Goal: Task Accomplishment & Management: Manage account settings

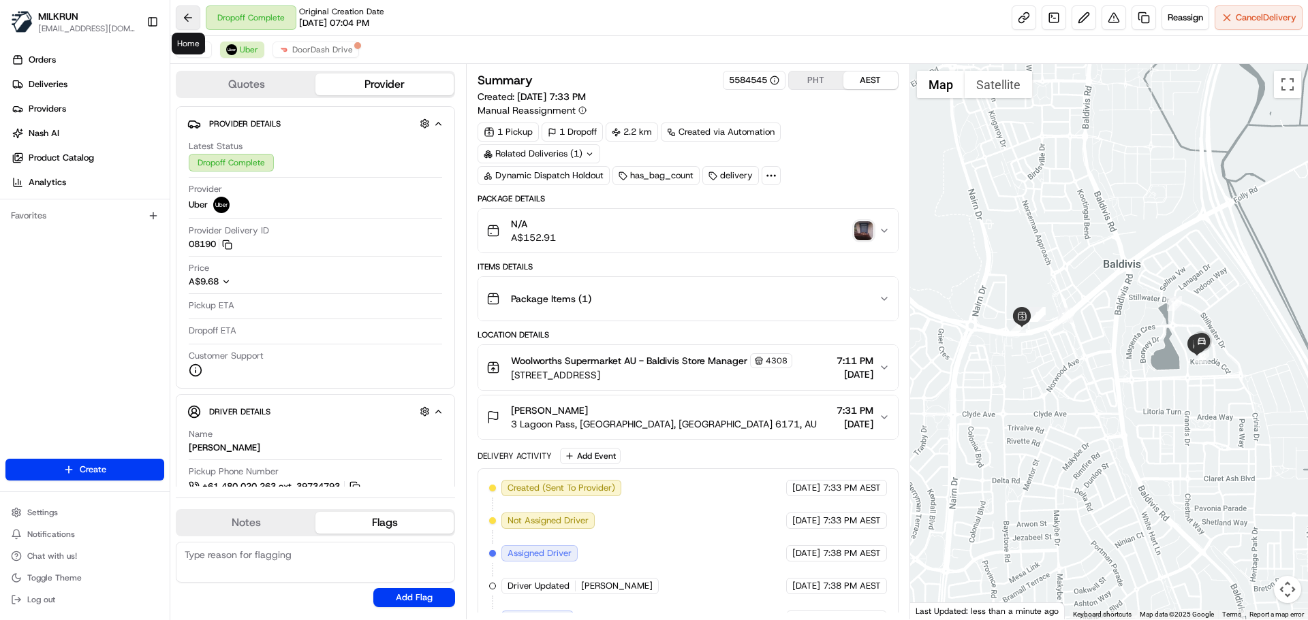
click at [183, 20] on button at bounding box center [188, 17] width 25 height 25
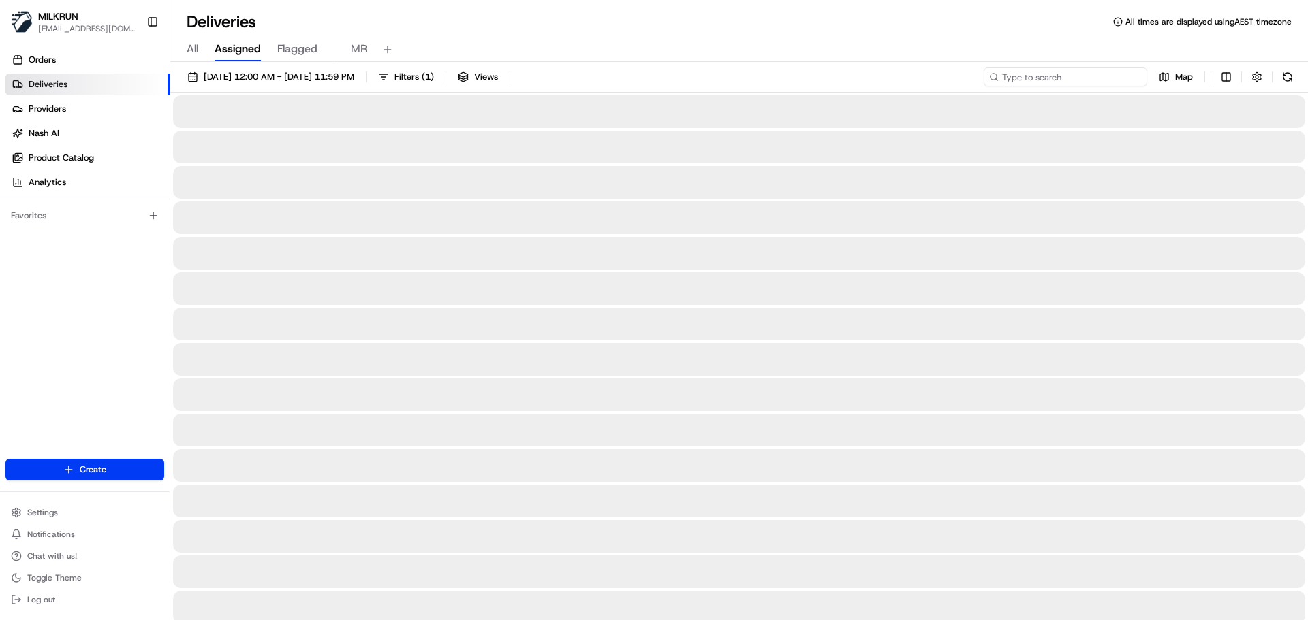
click at [1115, 73] on input at bounding box center [1064, 76] width 163 height 19
paste input "d4771be2-da07-4f3c-9c51-25edf209cd4f"
type input "d4771be2-da07-4f3c-9c51-25edf209cd4f"
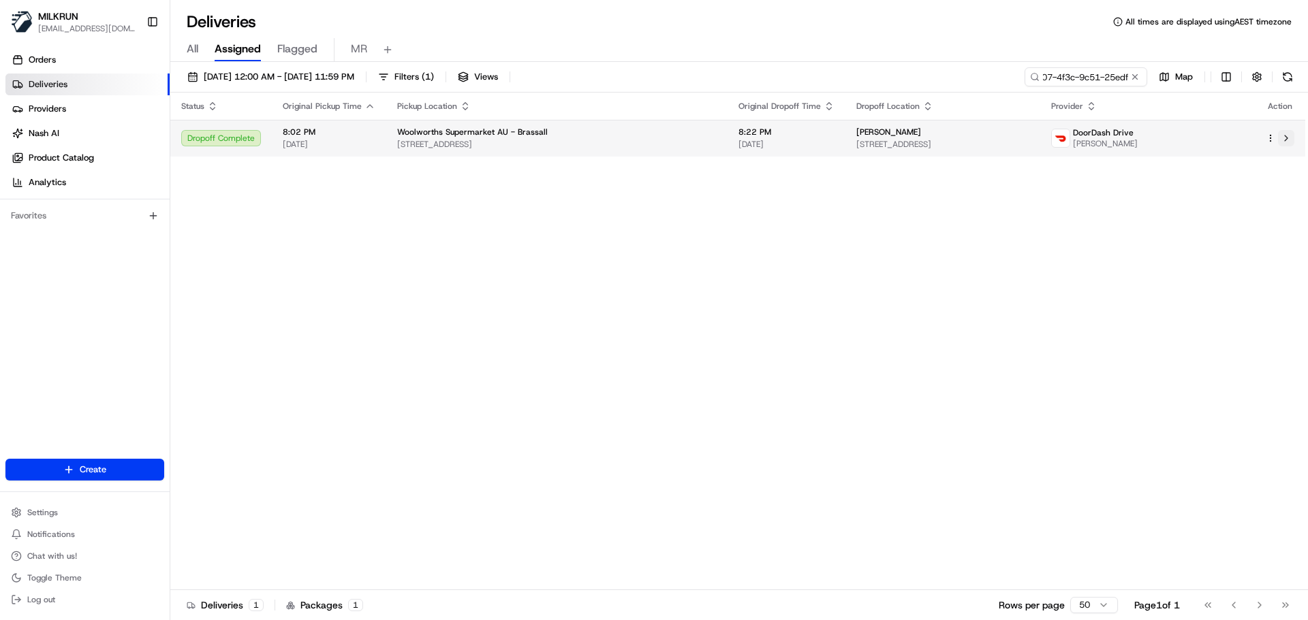
click at [1282, 139] on button at bounding box center [1286, 138] width 16 height 16
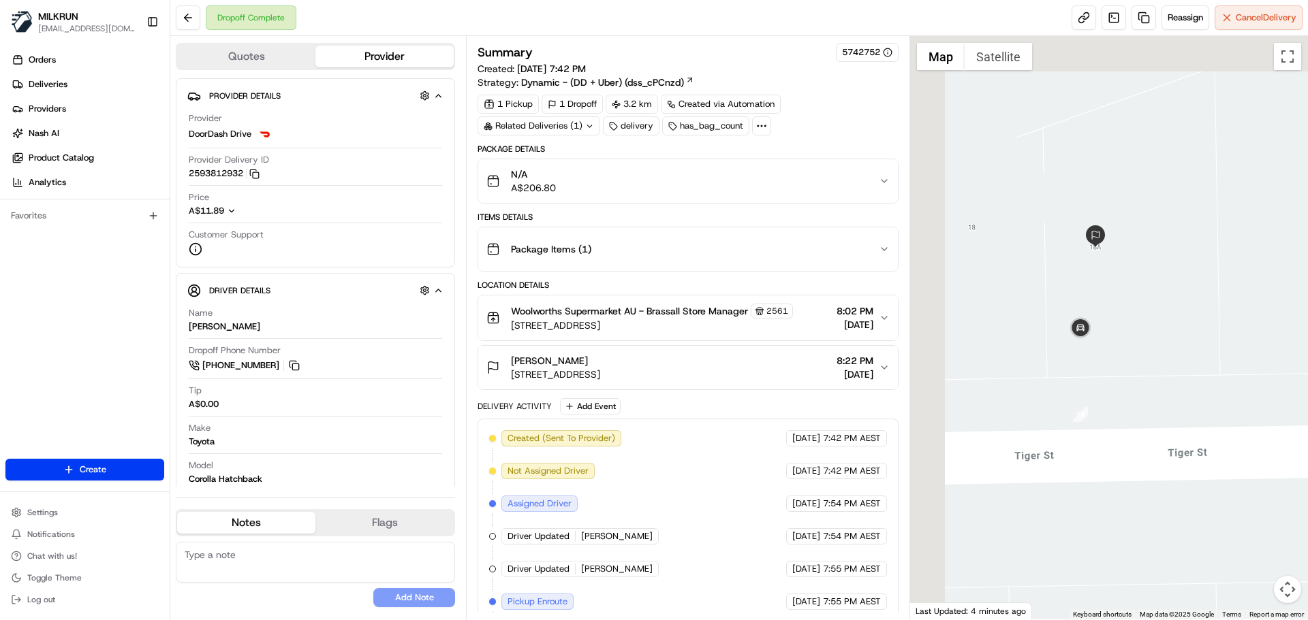
drag, startPoint x: 1077, startPoint y: 422, endPoint x: 1173, endPoint y: 471, distance: 107.5
click at [1173, 471] on div at bounding box center [1109, 328] width 398 height 584
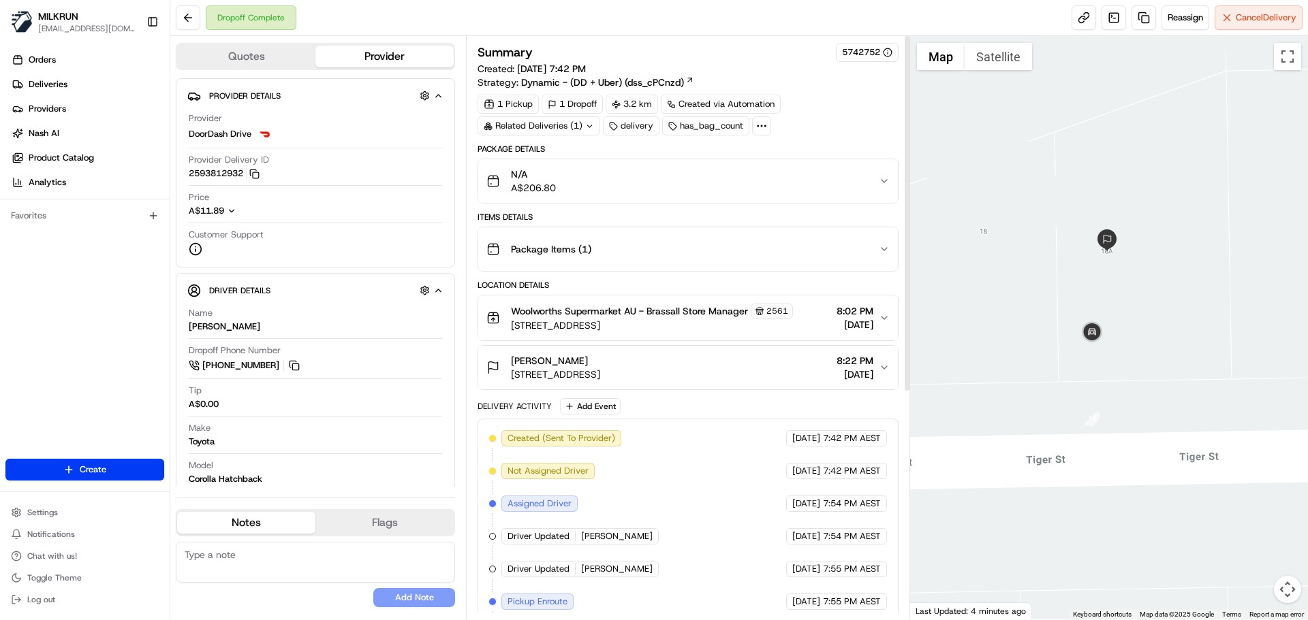
click at [581, 186] on div "N/A A$206.80" at bounding box center [682, 181] width 392 height 27
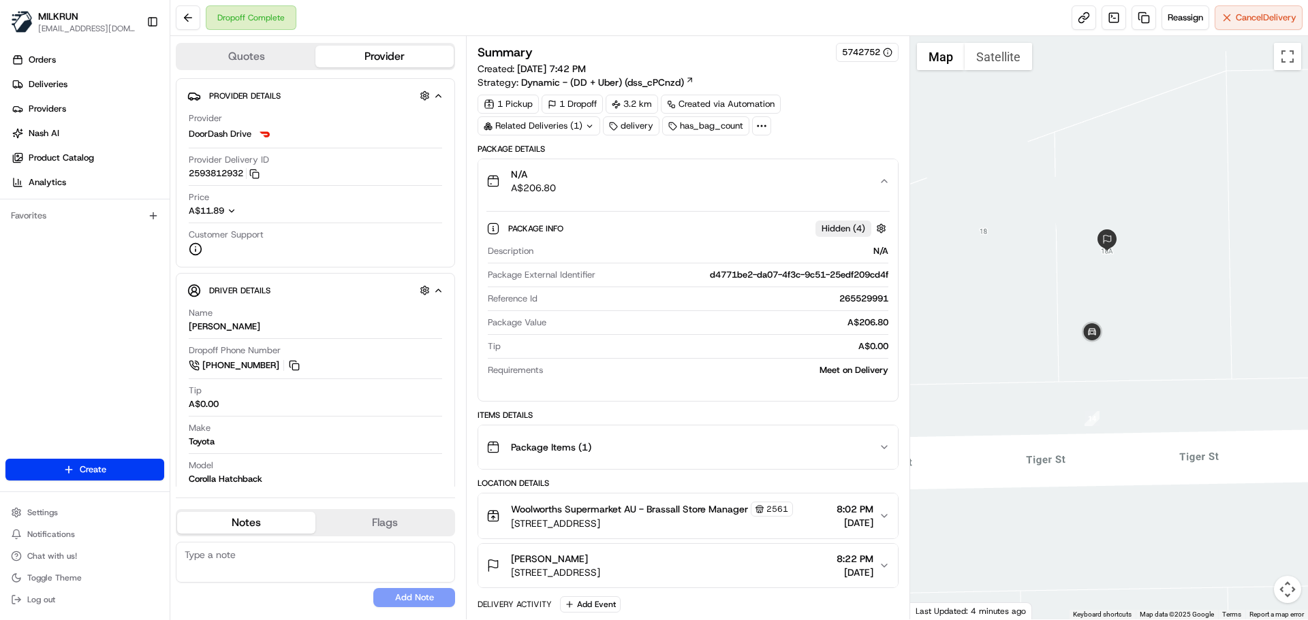
click at [580, 184] on div "N/A A$206.80" at bounding box center [682, 181] width 392 height 27
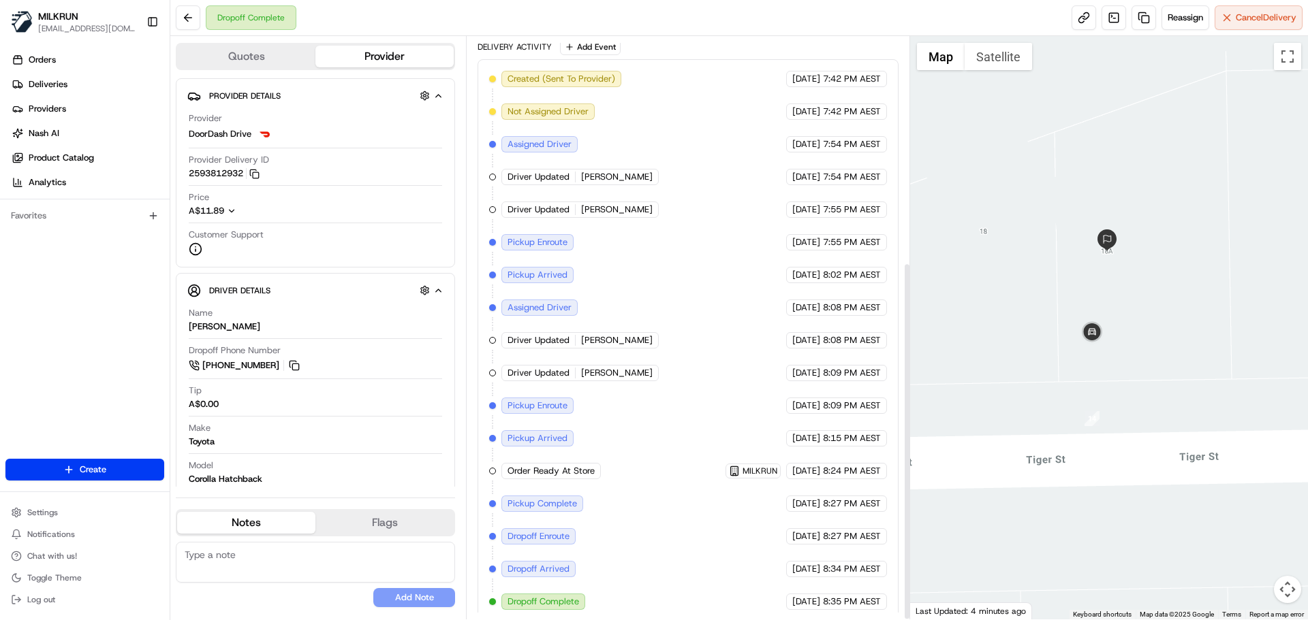
scroll to position [368, 0]
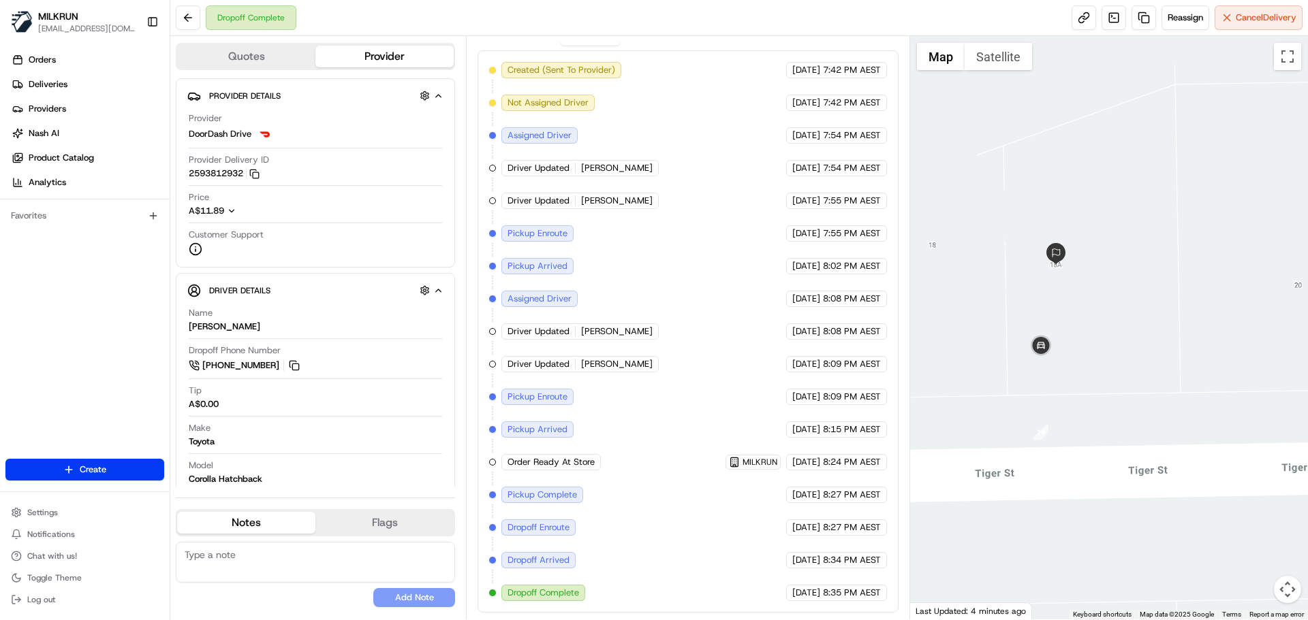
drag, startPoint x: 1173, startPoint y: 392, endPoint x: 1101, endPoint y: 409, distance: 74.8
click at [1101, 409] on div at bounding box center [1109, 328] width 398 height 584
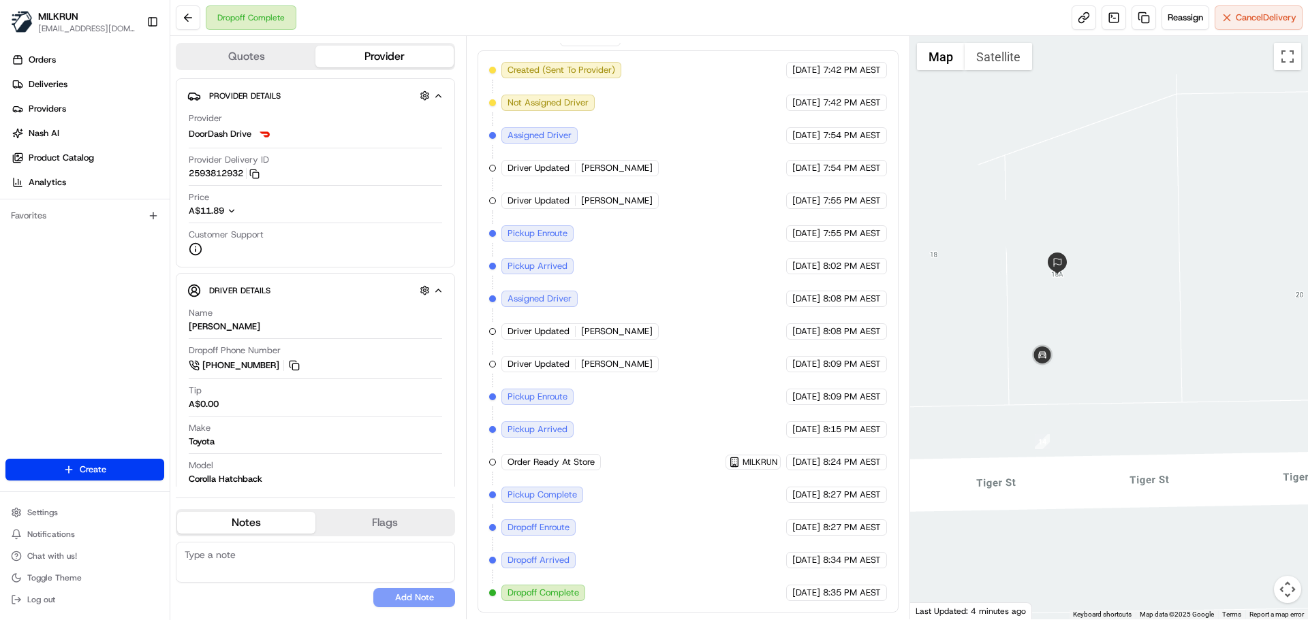
drag, startPoint x: 1167, startPoint y: 377, endPoint x: 1188, endPoint y: 385, distance: 22.9
click at [1188, 385] on div at bounding box center [1109, 328] width 398 height 584
click at [259, 176] on icon "button" at bounding box center [254, 174] width 10 height 10
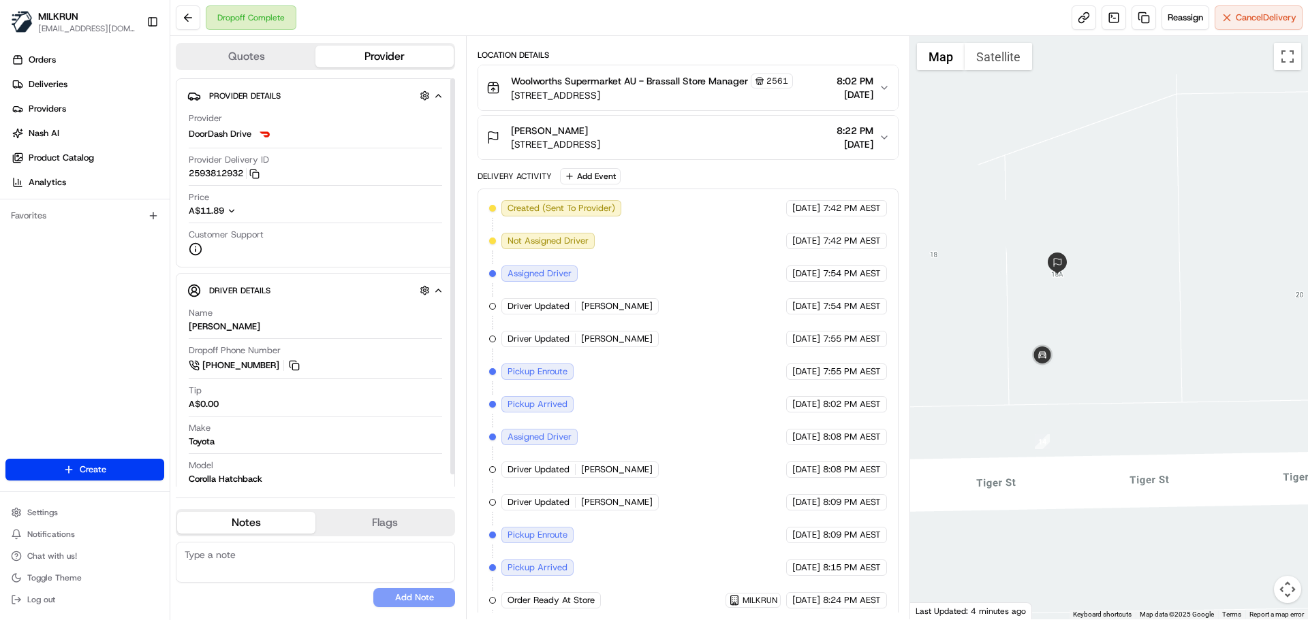
scroll to position [28, 0]
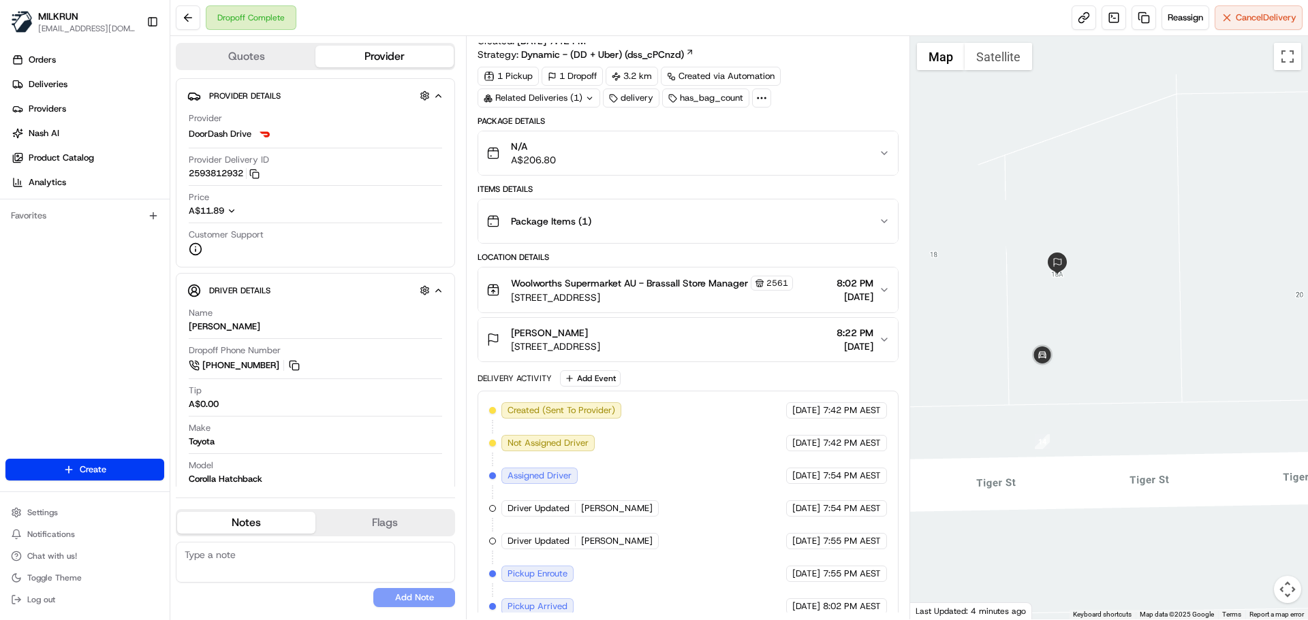
click at [654, 142] on div "N/A A$206.80" at bounding box center [682, 153] width 392 height 27
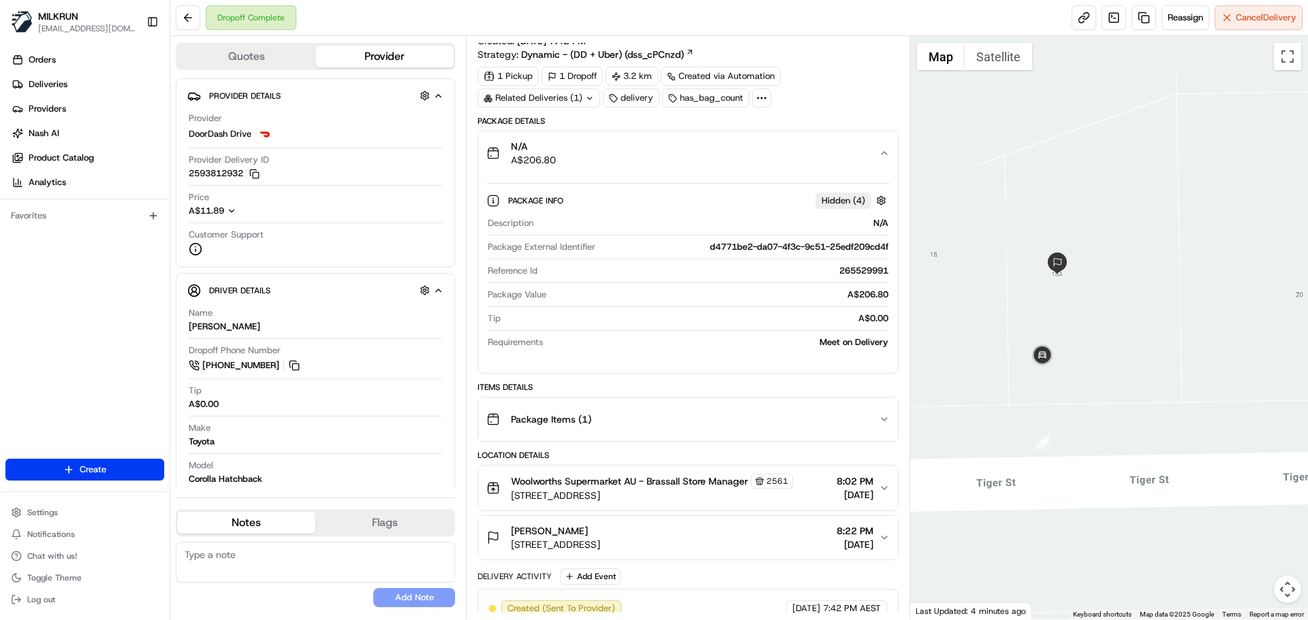
click at [631, 160] on div "N/A A$206.80" at bounding box center [682, 153] width 392 height 27
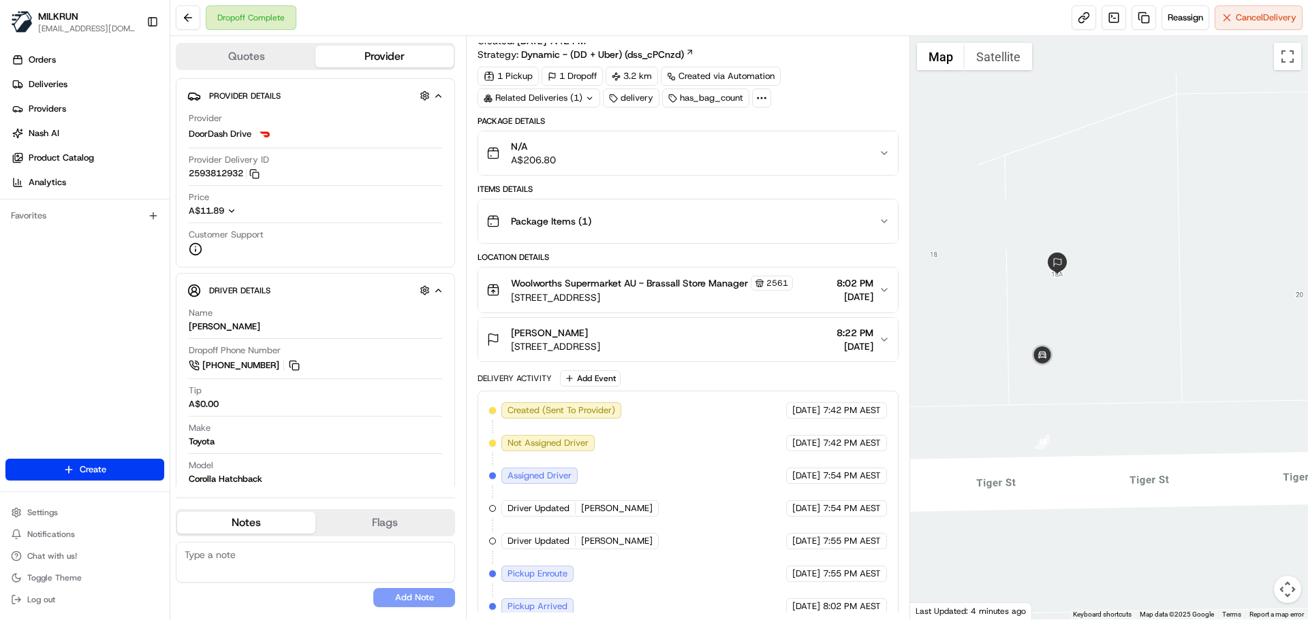
click at [600, 339] on div "angie bowering" at bounding box center [555, 333] width 89 height 14
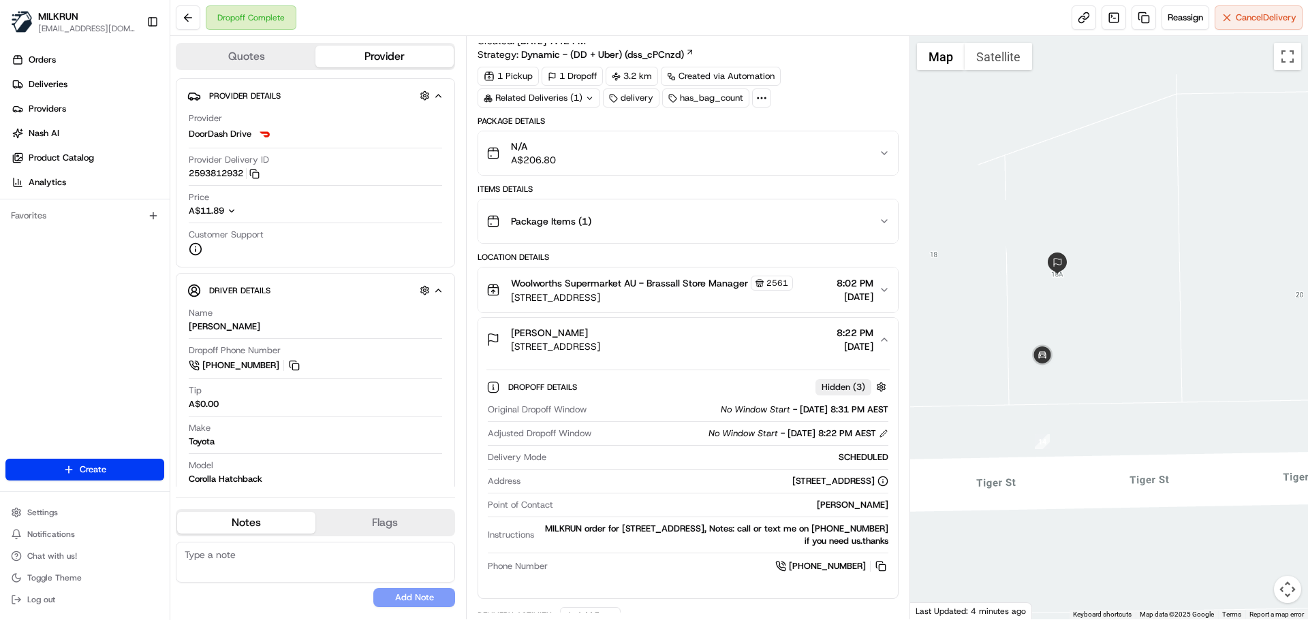
click at [600, 339] on div "angie bowering" at bounding box center [555, 333] width 89 height 14
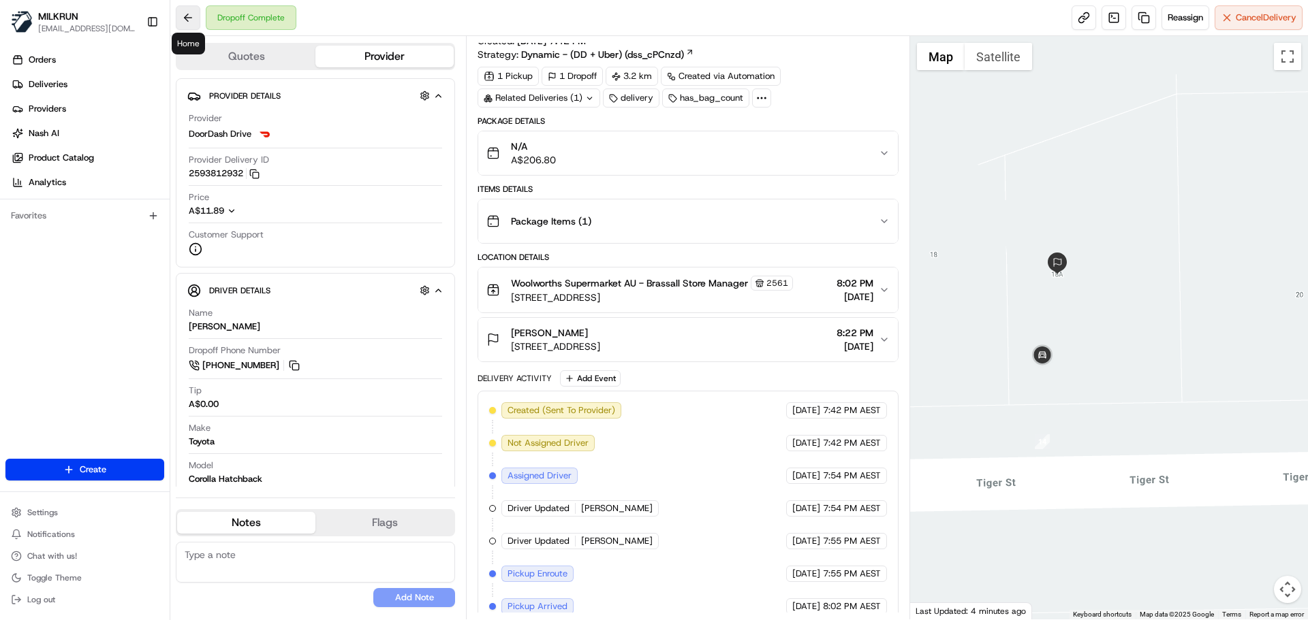
click at [193, 20] on button at bounding box center [188, 17] width 25 height 25
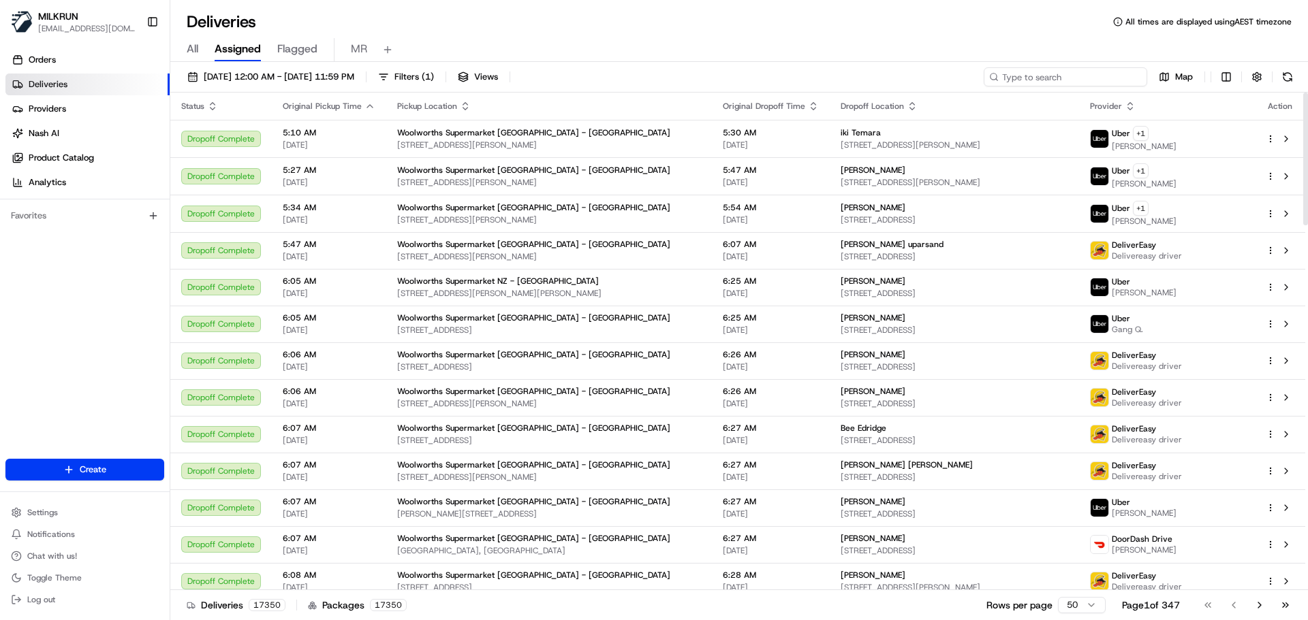
click at [1088, 70] on input at bounding box center [1064, 76] width 163 height 19
paste input "1d0ea6ad-1d08-4bd4-81a7-3f2e14f0caa4"
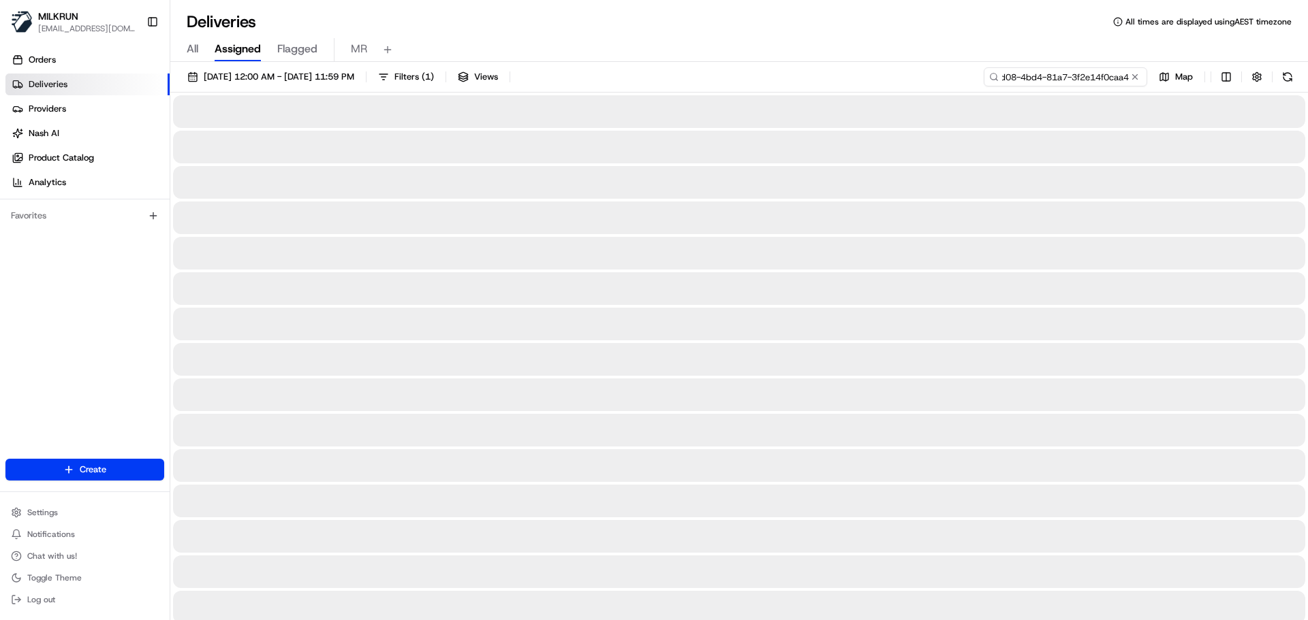
scroll to position [0, 63]
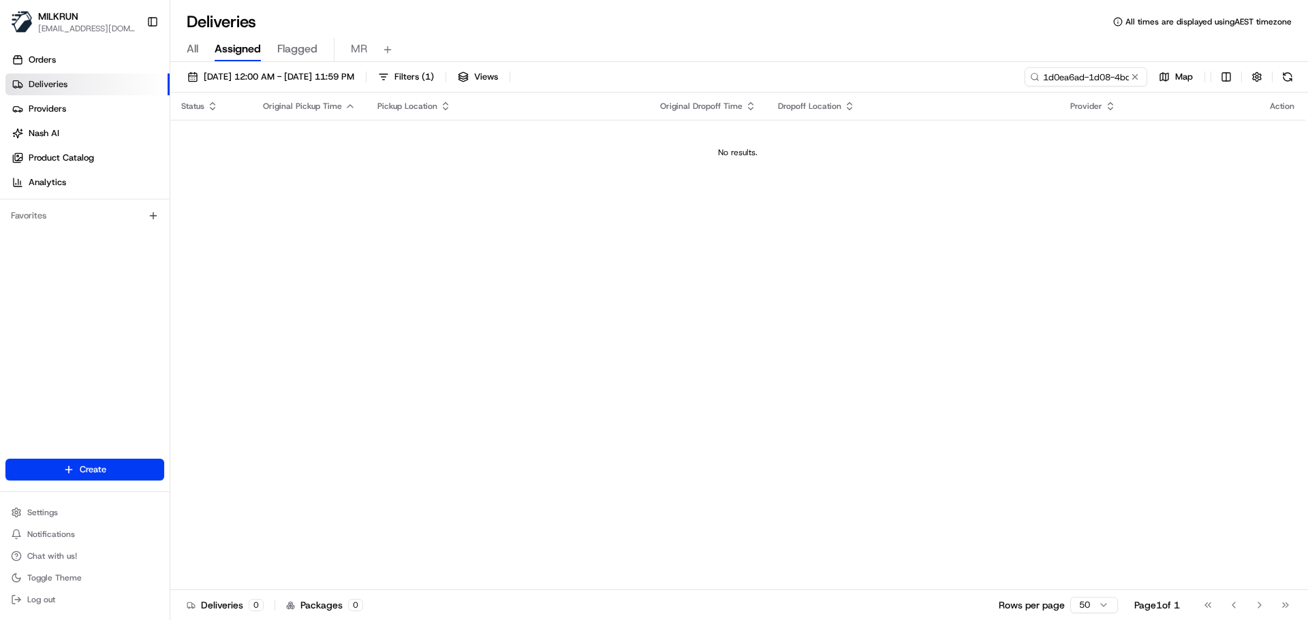
click at [253, 54] on span "Assigned" at bounding box center [238, 49] width 46 height 16
click at [315, 75] on span "19/08/2025 12:00 AM - 19/08/2025 11:59 PM" at bounding box center [279, 77] width 151 height 12
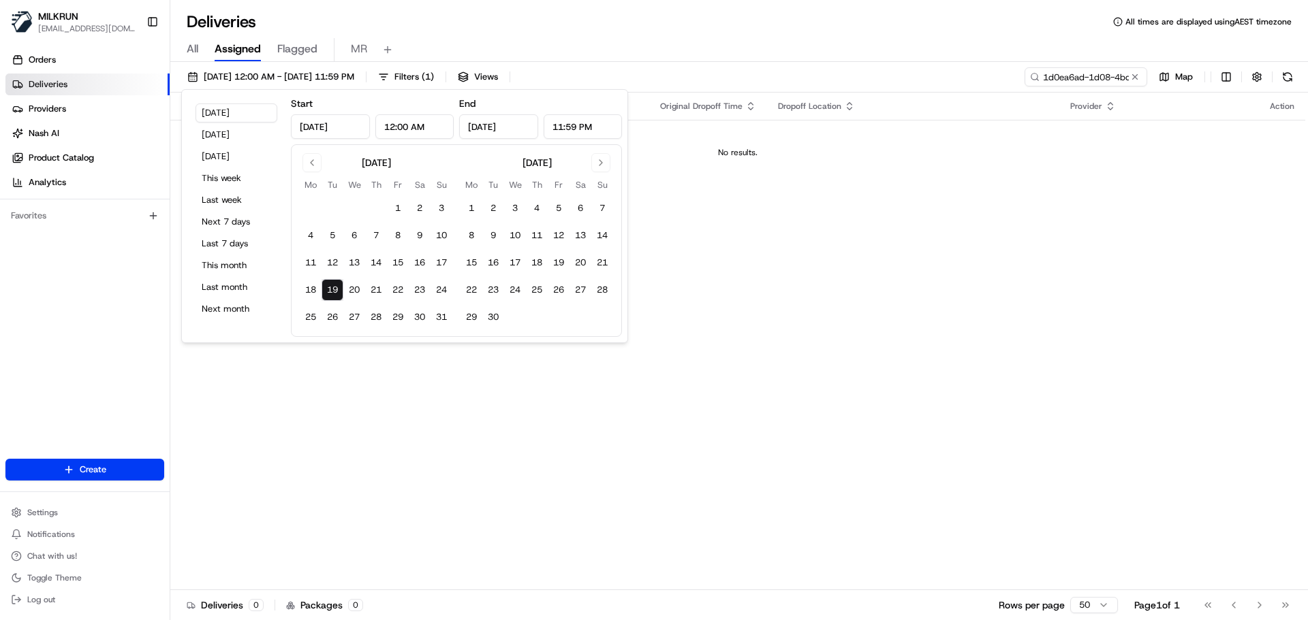
click at [336, 289] on button "19" at bounding box center [332, 290] width 22 height 22
click at [1101, 80] on input "1d0ea6ad-1d08-4bd4-81a7-3f2e14f0caa4" at bounding box center [1064, 76] width 163 height 19
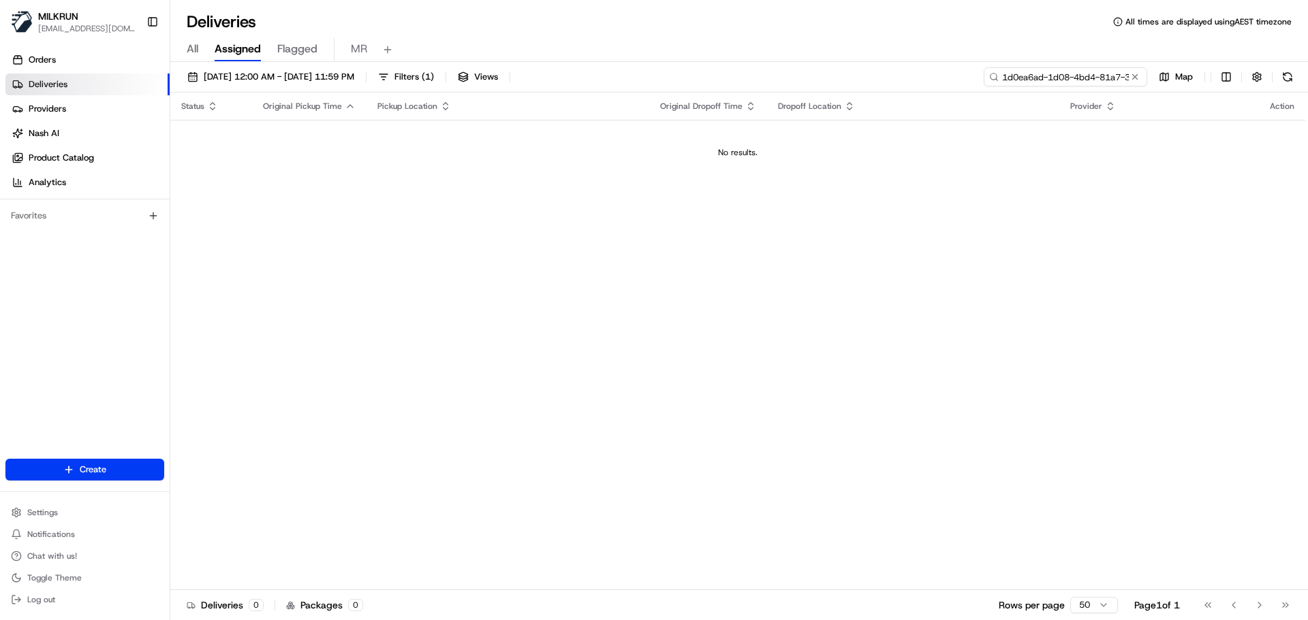
paste input
type input "1d0ea6ad-1d08-4bd4-81a7-3f2e14f0caa4"
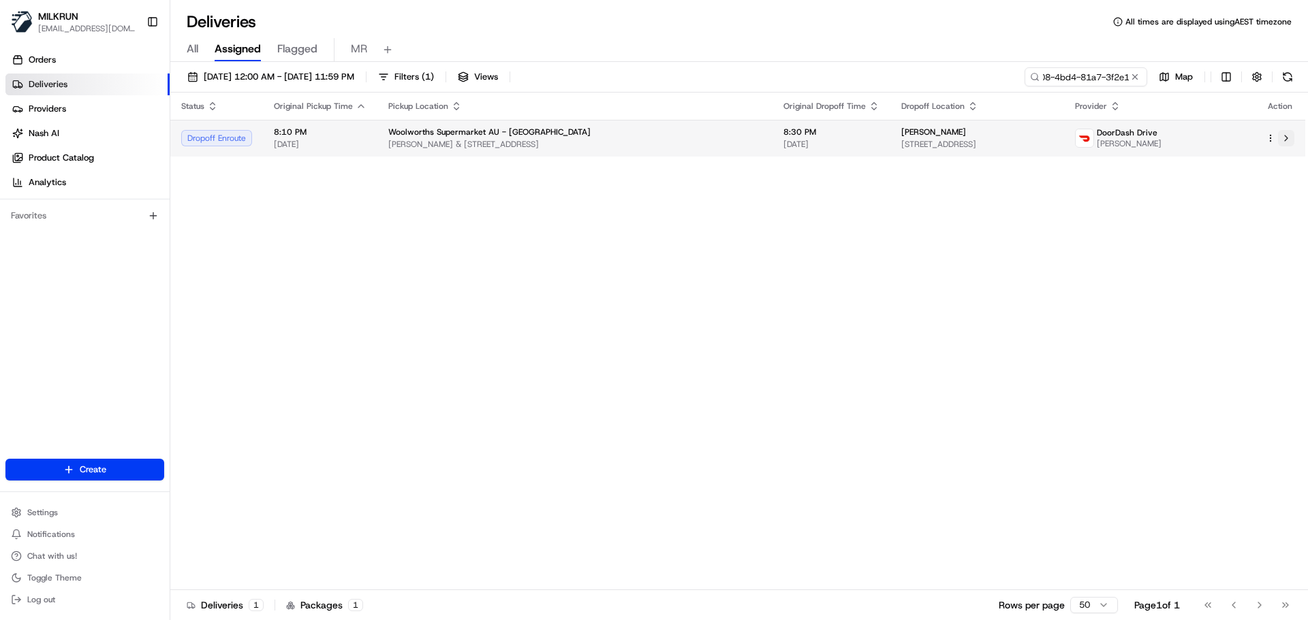
click at [1288, 136] on button at bounding box center [1286, 138] width 16 height 16
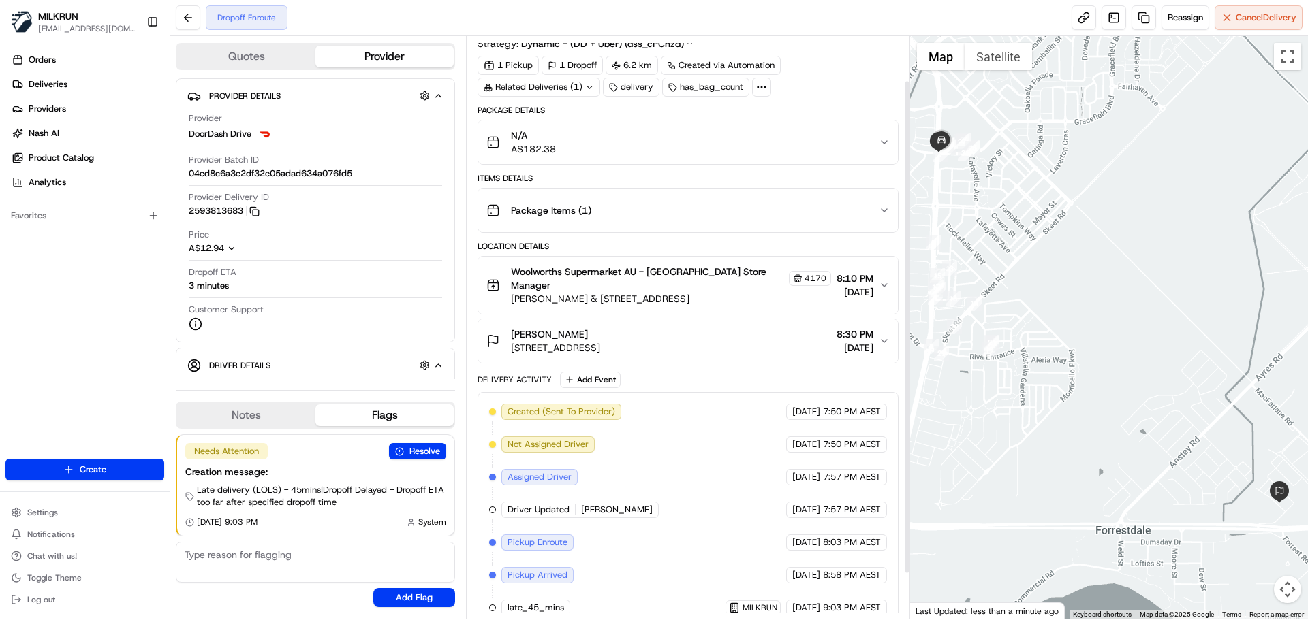
scroll to position [107, 0]
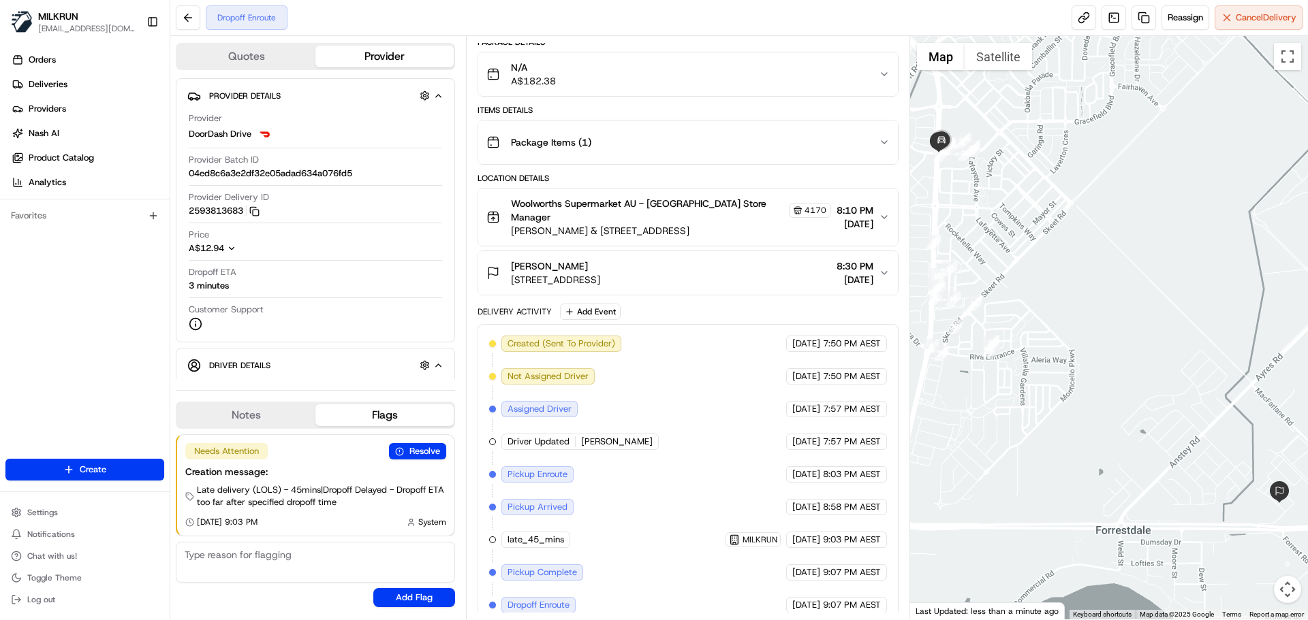
click at [555, 469] on span "Pickup Enroute" at bounding box center [537, 475] width 60 height 12
click at [554, 501] on span "Pickup Arrived" at bounding box center [537, 507] width 60 height 12
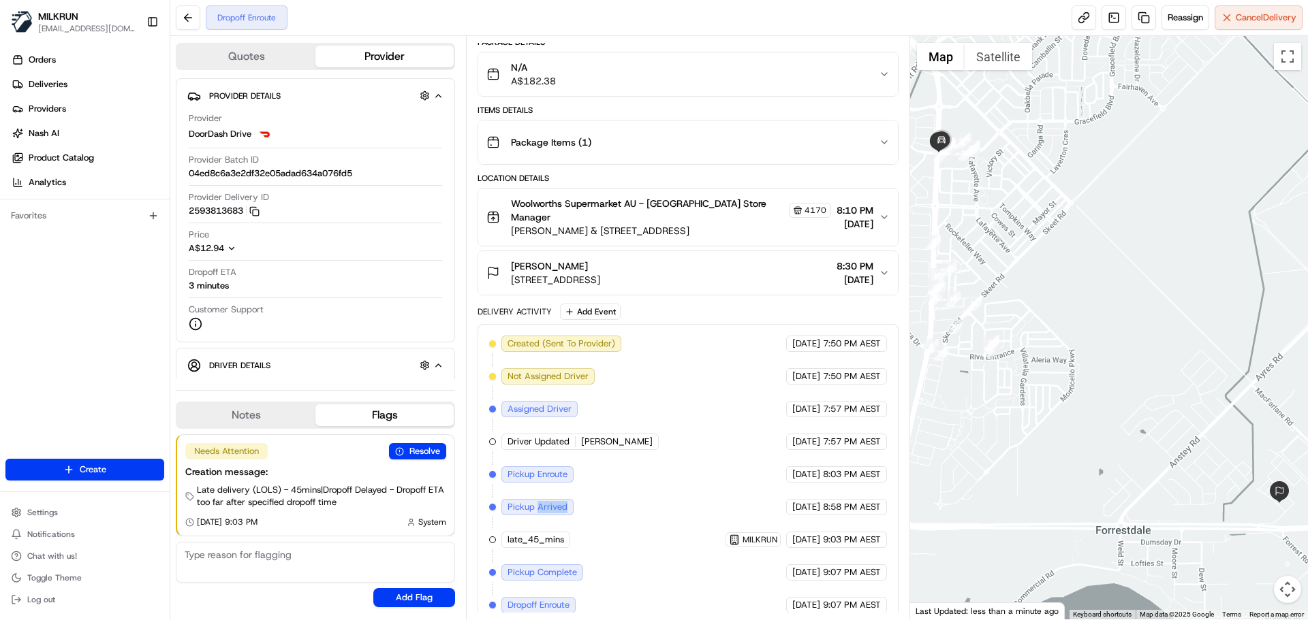
drag, startPoint x: 569, startPoint y: 496, endPoint x: 537, endPoint y: 495, distance: 32.0
click at [537, 499] on div "Pickup Arrived" at bounding box center [537, 507] width 72 height 16
click at [535, 501] on span "Pickup Arrived" at bounding box center [537, 507] width 60 height 12
drag, startPoint x: 535, startPoint y: 495, endPoint x: 501, endPoint y: 488, distance: 34.7
click at [501, 499] on div "Pickup Arrived" at bounding box center [537, 507] width 72 height 16
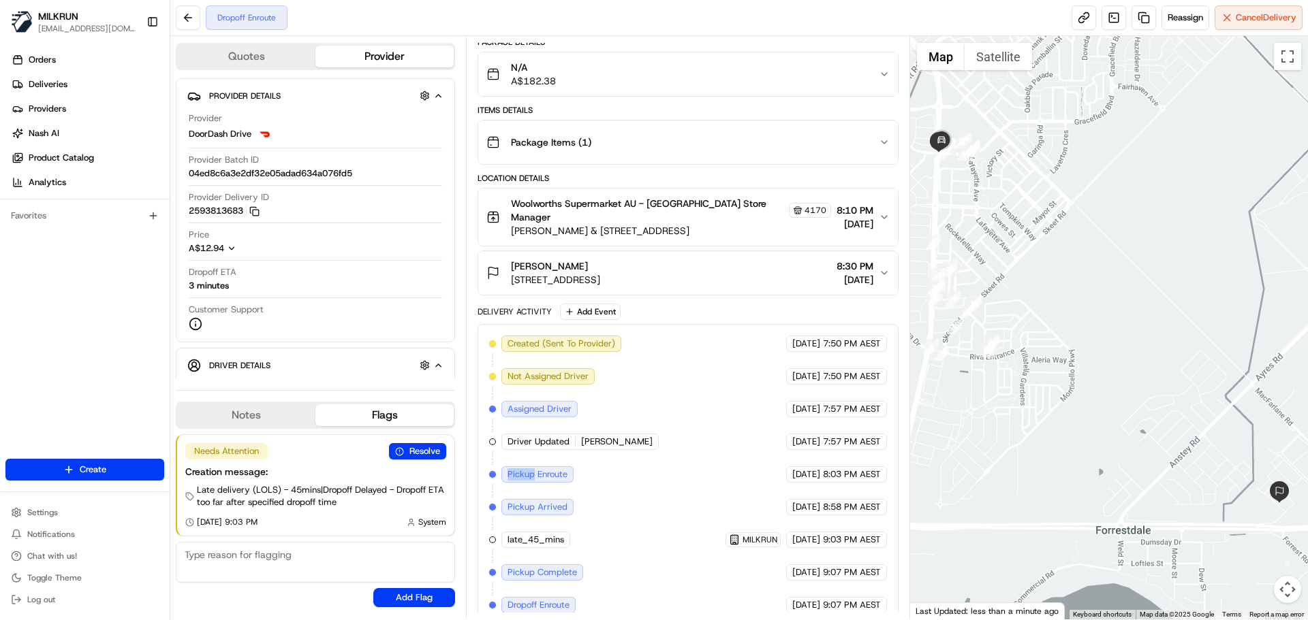
drag, startPoint x: 507, startPoint y: 460, endPoint x: 535, endPoint y: 462, distance: 27.3
click at [535, 469] on span "Pickup Enroute" at bounding box center [537, 475] width 60 height 12
drag, startPoint x: 539, startPoint y: 462, endPoint x: 569, endPoint y: 462, distance: 30.0
click at [569, 466] on div "Pickup Enroute" at bounding box center [537, 474] width 72 height 16
drag, startPoint x: 615, startPoint y: 432, endPoint x: 578, endPoint y: 432, distance: 36.8
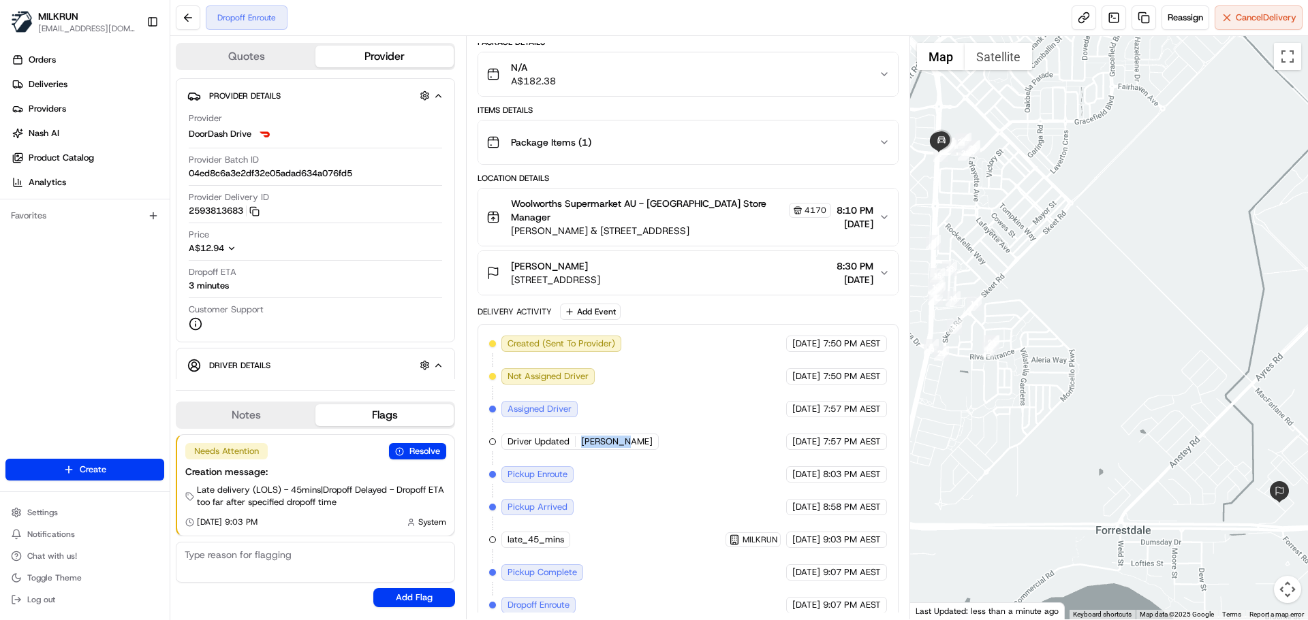
click at [578, 434] on div "Driver Updated Rachel M." at bounding box center [579, 442] width 157 height 16
click at [581, 436] on span "Rachel M." at bounding box center [617, 442] width 72 height 12
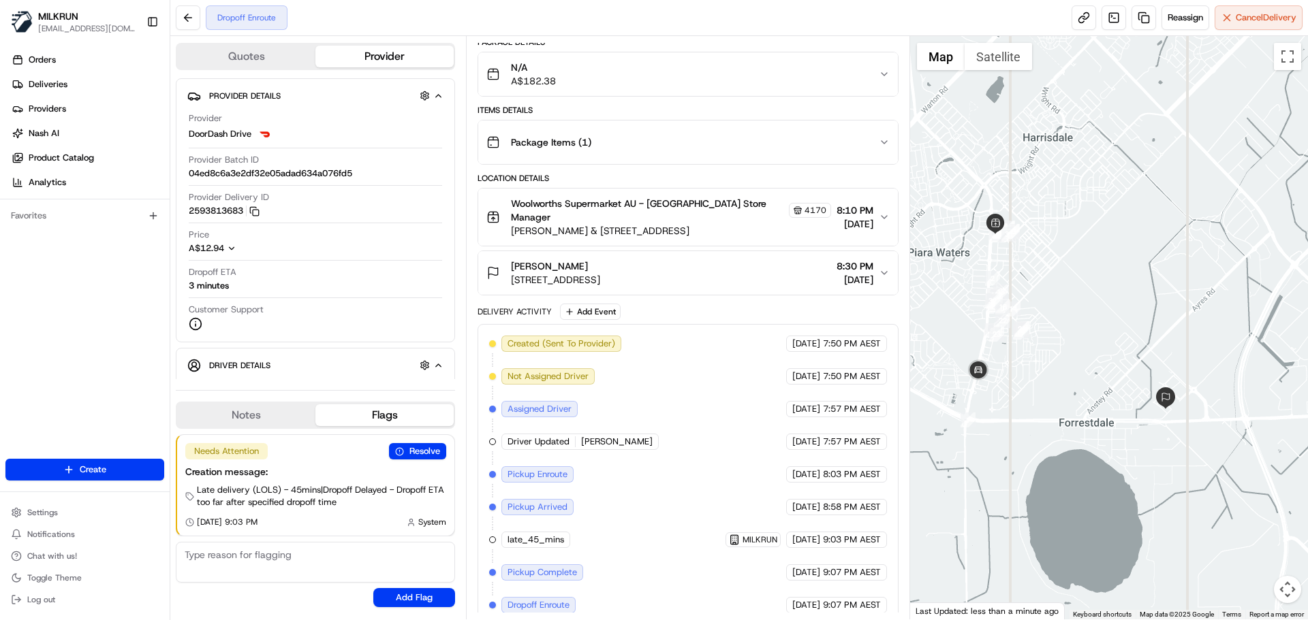
drag, startPoint x: 998, startPoint y: 366, endPoint x: 1038, endPoint y: 390, distance: 46.1
click at [1038, 390] on div at bounding box center [1109, 328] width 398 height 584
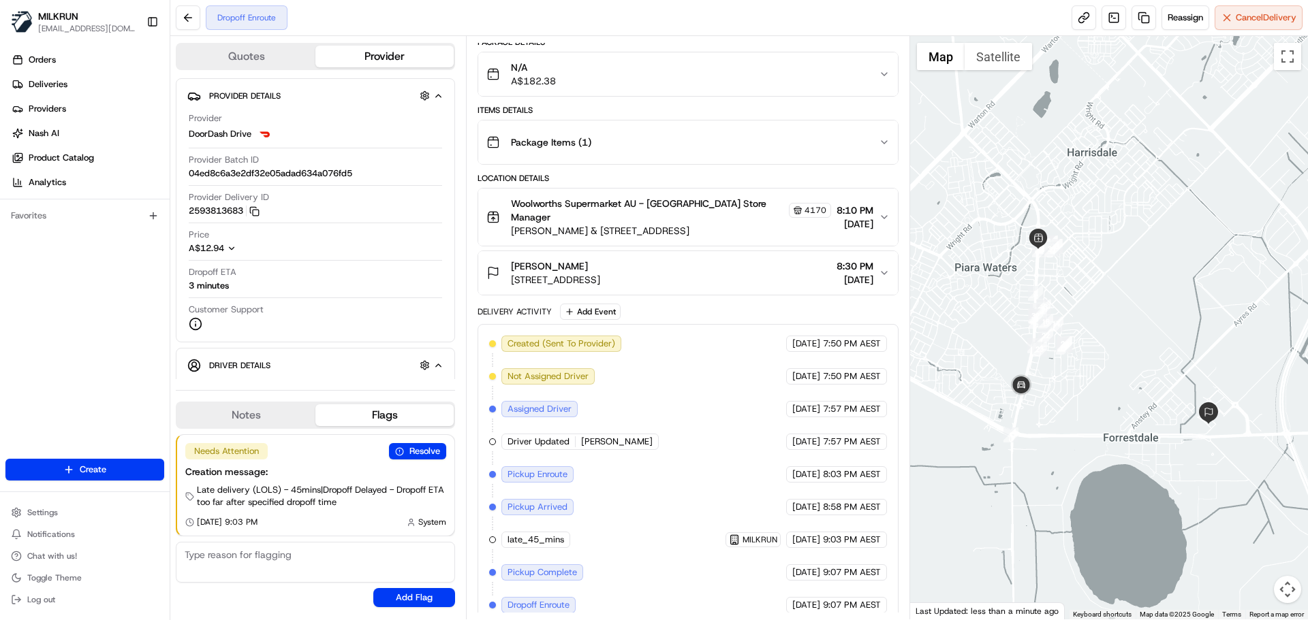
drag, startPoint x: 1019, startPoint y: 372, endPoint x: 1066, endPoint y: 386, distance: 49.8
click at [1066, 386] on div at bounding box center [1109, 328] width 398 height 584
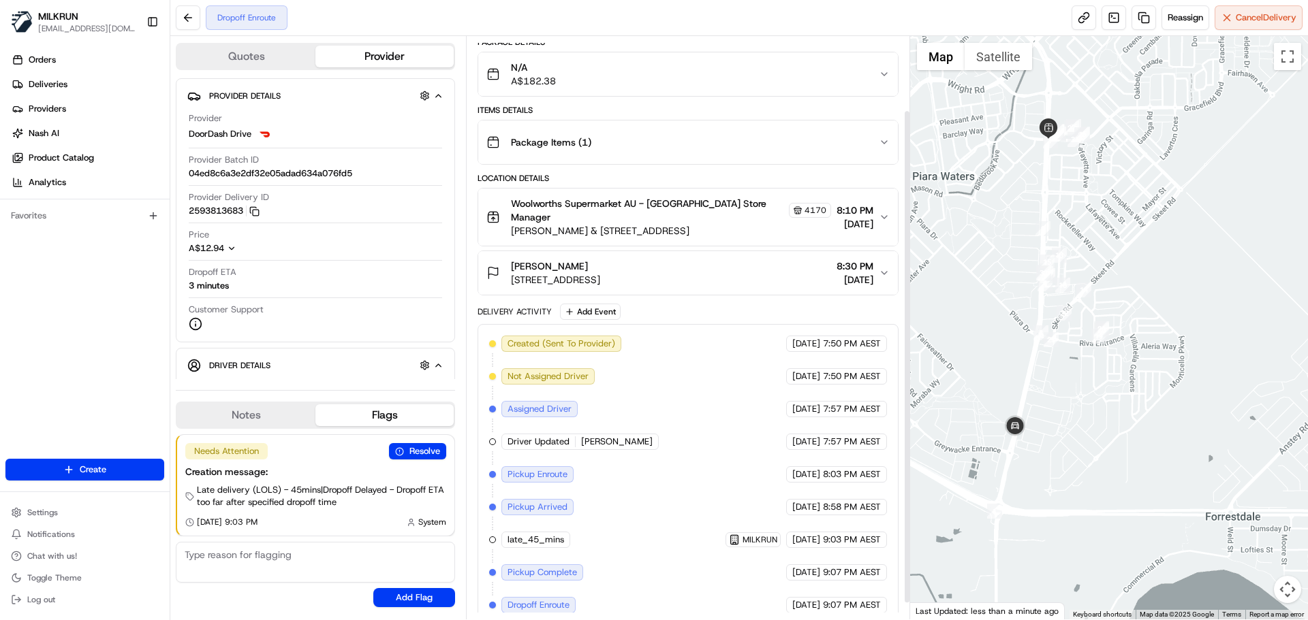
scroll to position [0, 0]
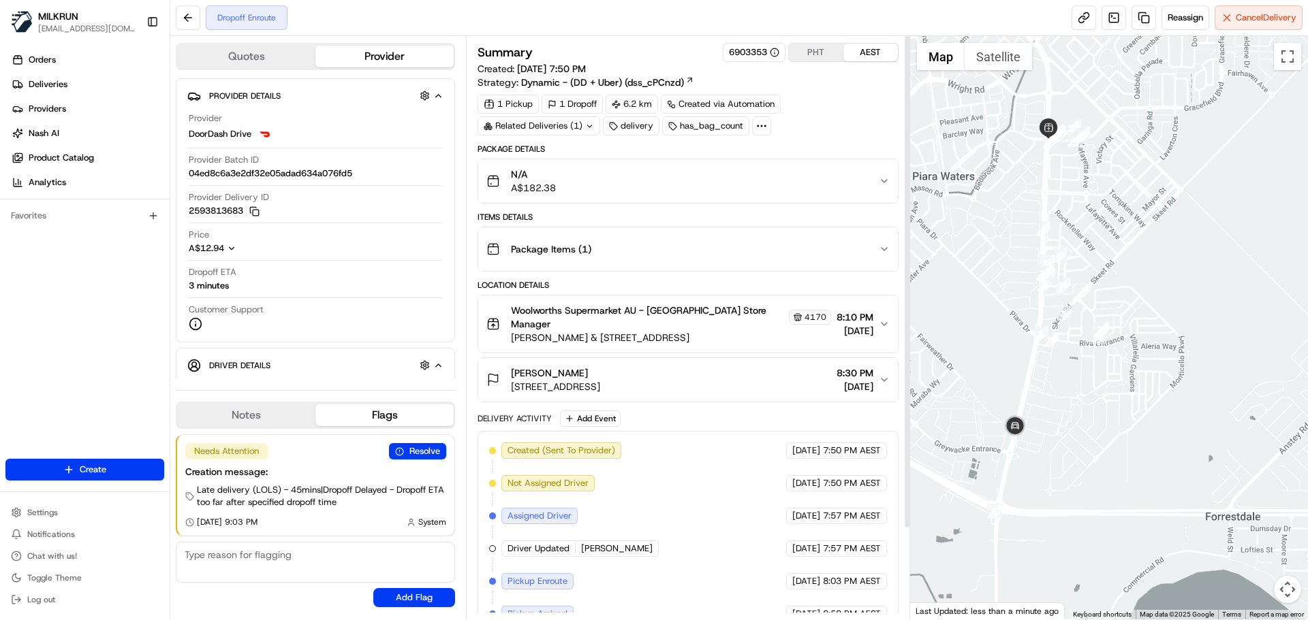
click at [577, 126] on div "Related Deliveries (1)" at bounding box center [538, 125] width 123 height 19
click at [496, 212] on div "Items Details" at bounding box center [687, 217] width 420 height 11
click at [502, 214] on div "Items Details" at bounding box center [687, 217] width 420 height 11
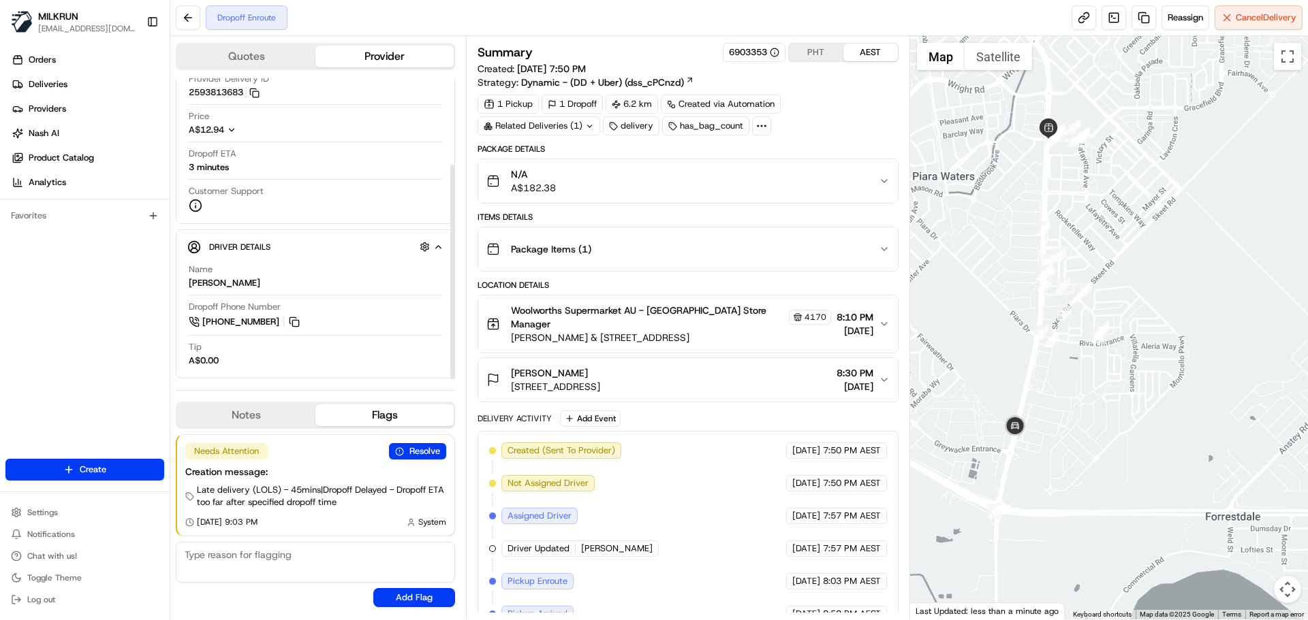
scroll to position [121, 0]
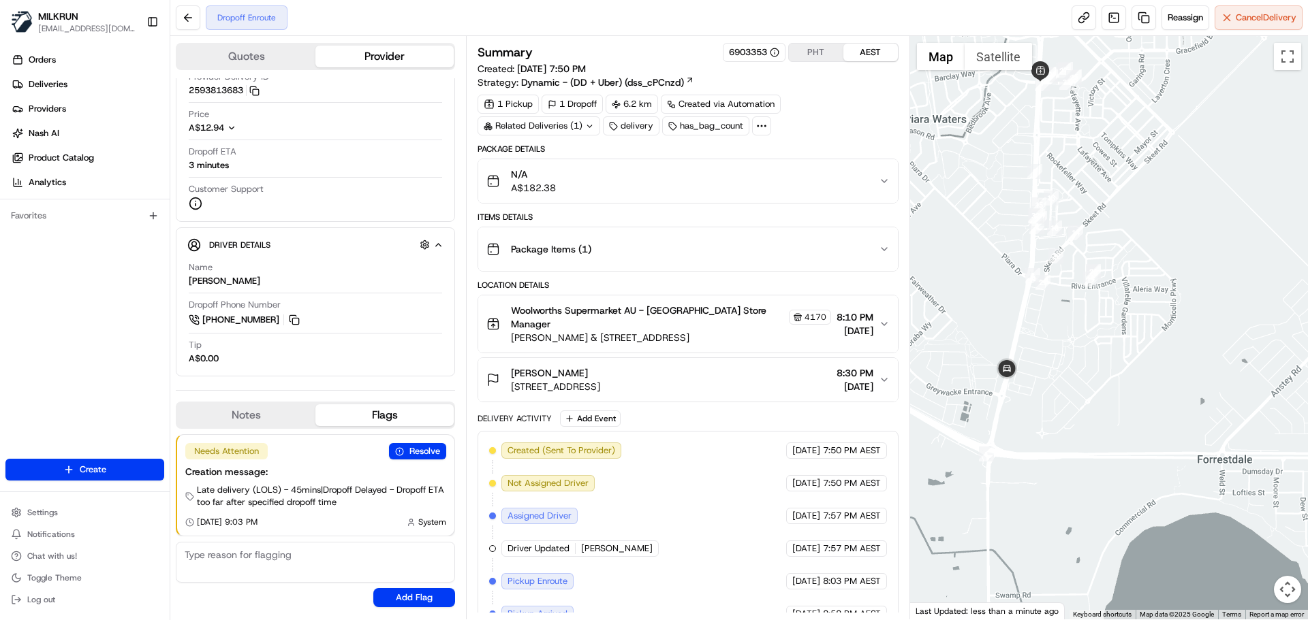
drag, startPoint x: 1075, startPoint y: 387, endPoint x: 1062, endPoint y: 268, distance: 119.9
click at [1062, 268] on div at bounding box center [1109, 328] width 398 height 584
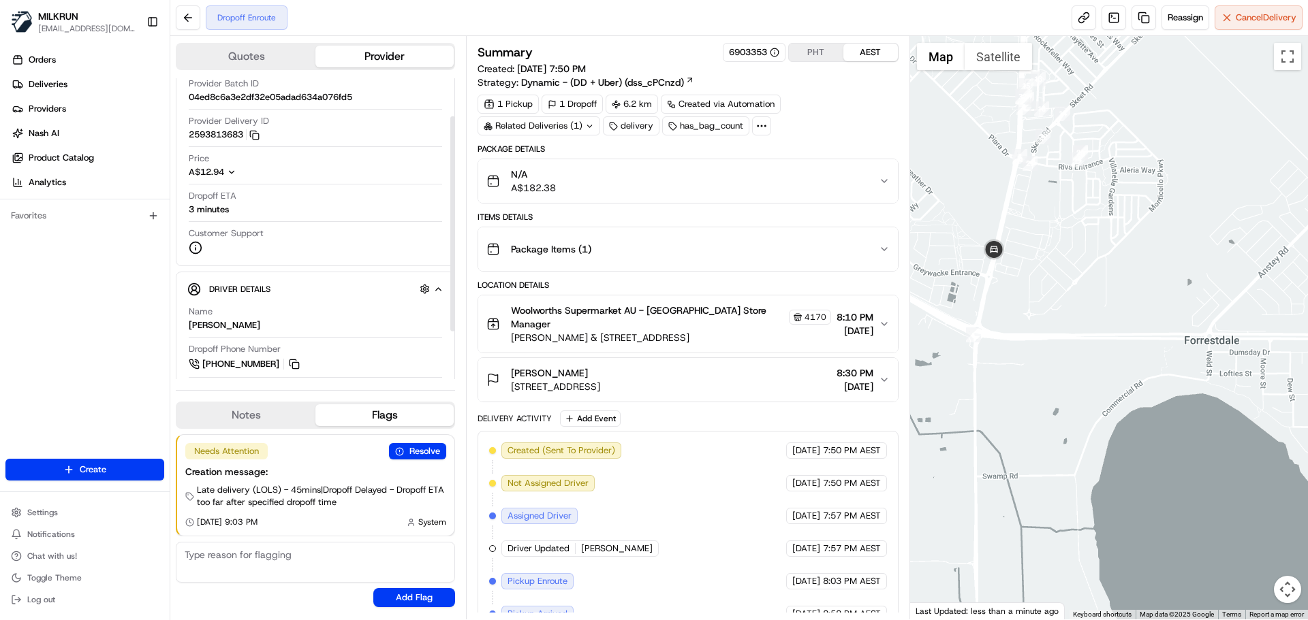
scroll to position [52, 0]
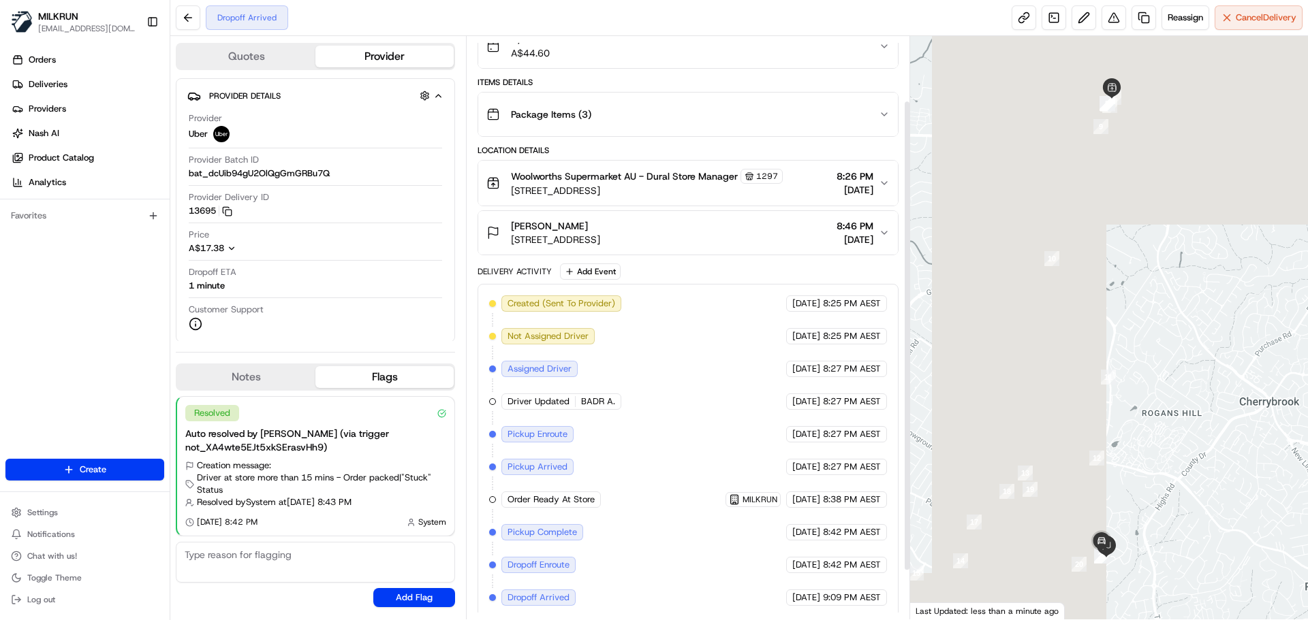
scroll to position [140, 0]
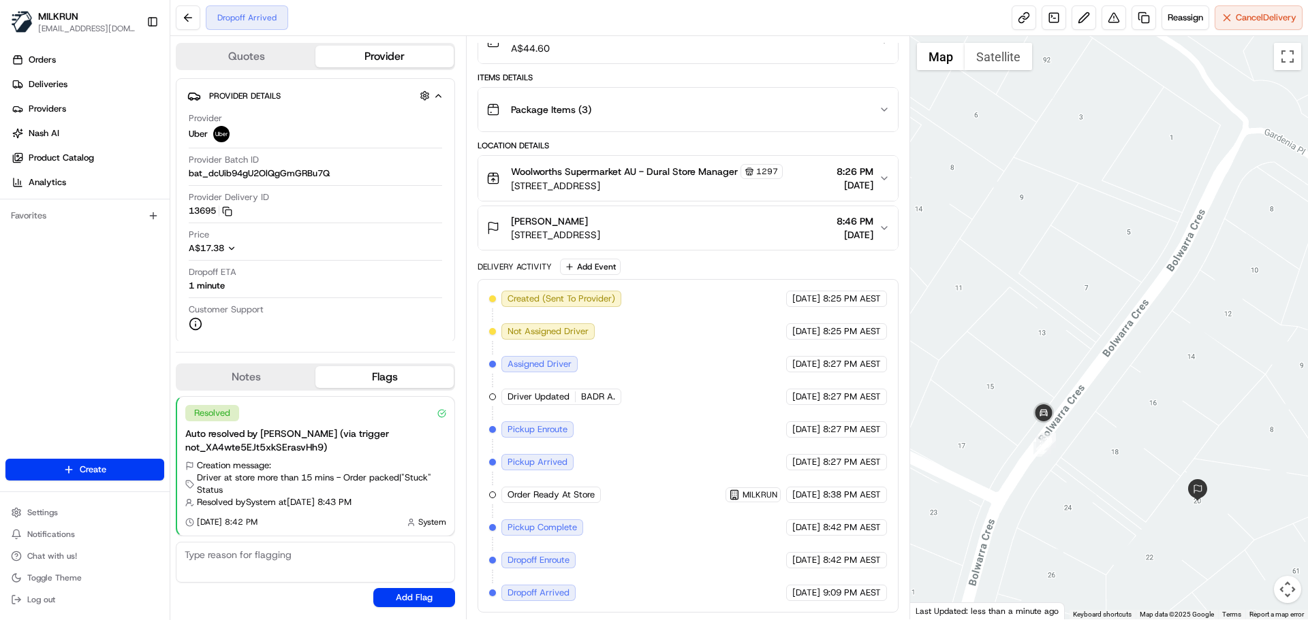
drag, startPoint x: 1056, startPoint y: 563, endPoint x: 1030, endPoint y: 473, distance: 93.4
click at [1030, 473] on div at bounding box center [1109, 328] width 398 height 584
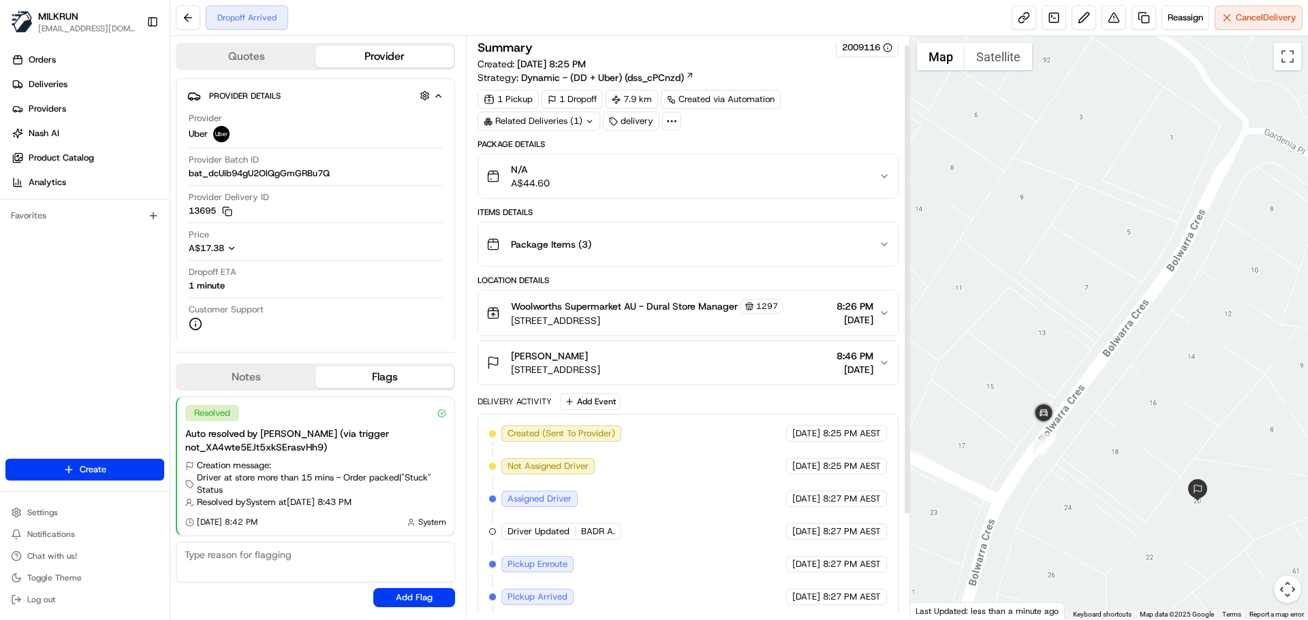
scroll to position [0, 0]
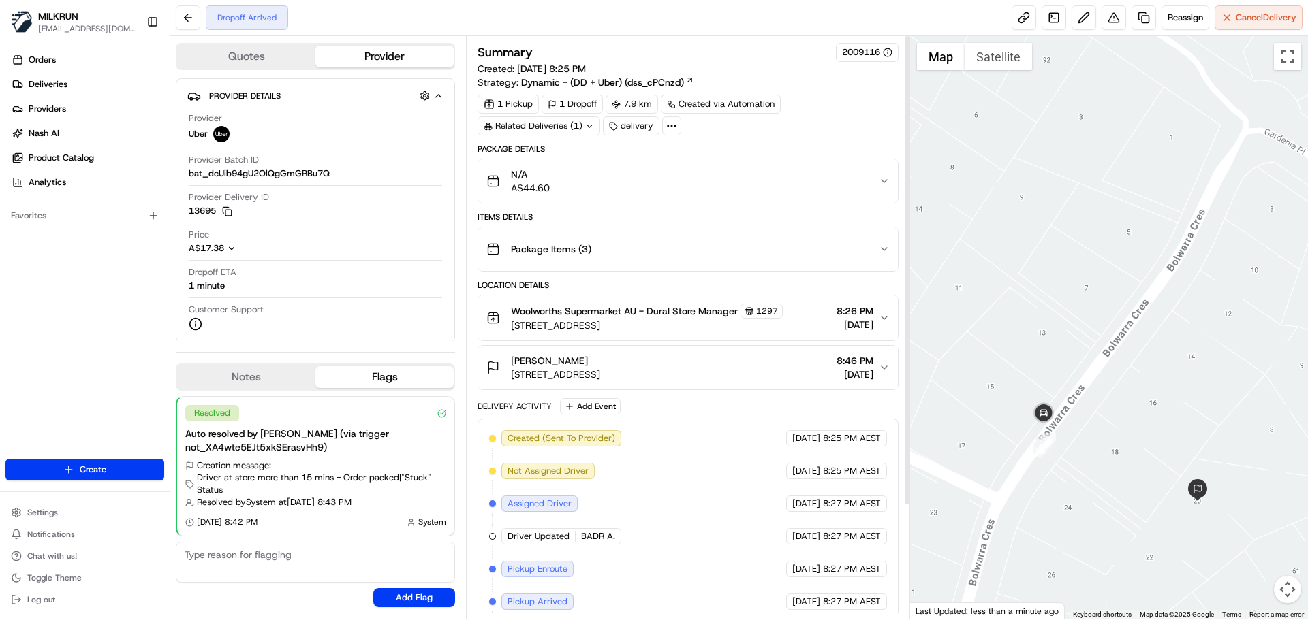
click at [650, 165] on button "N/A A$44.60" at bounding box center [687, 181] width 419 height 44
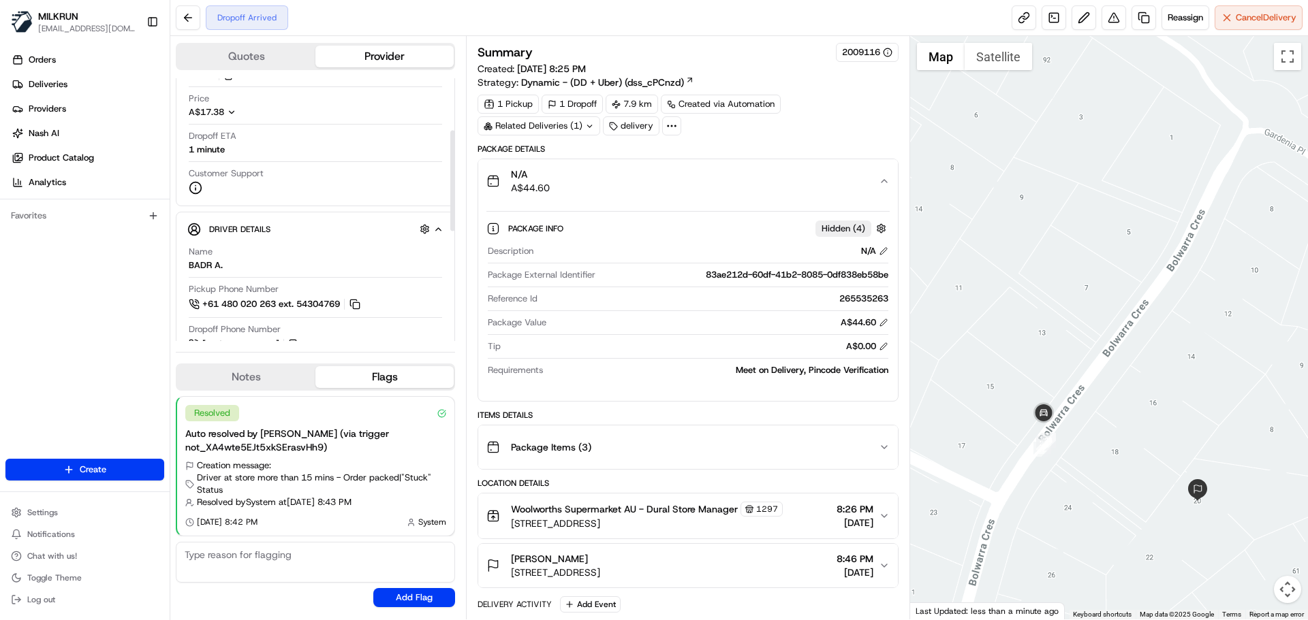
scroll to position [204, 0]
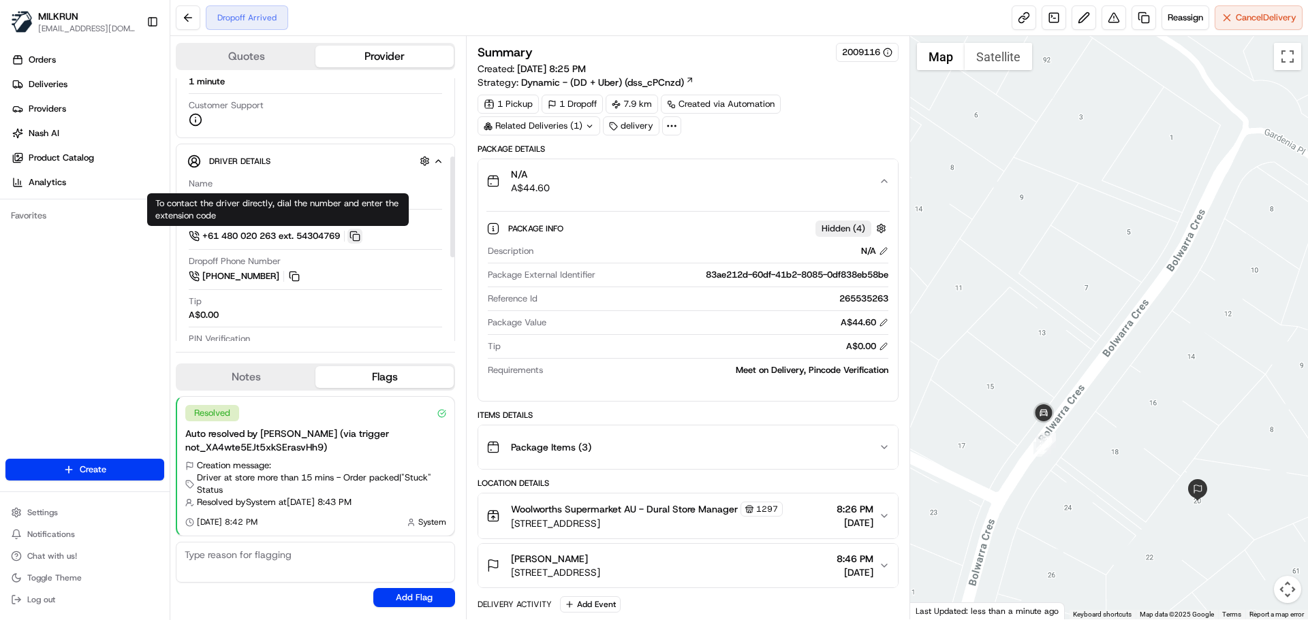
click at [360, 236] on button at bounding box center [354, 236] width 15 height 15
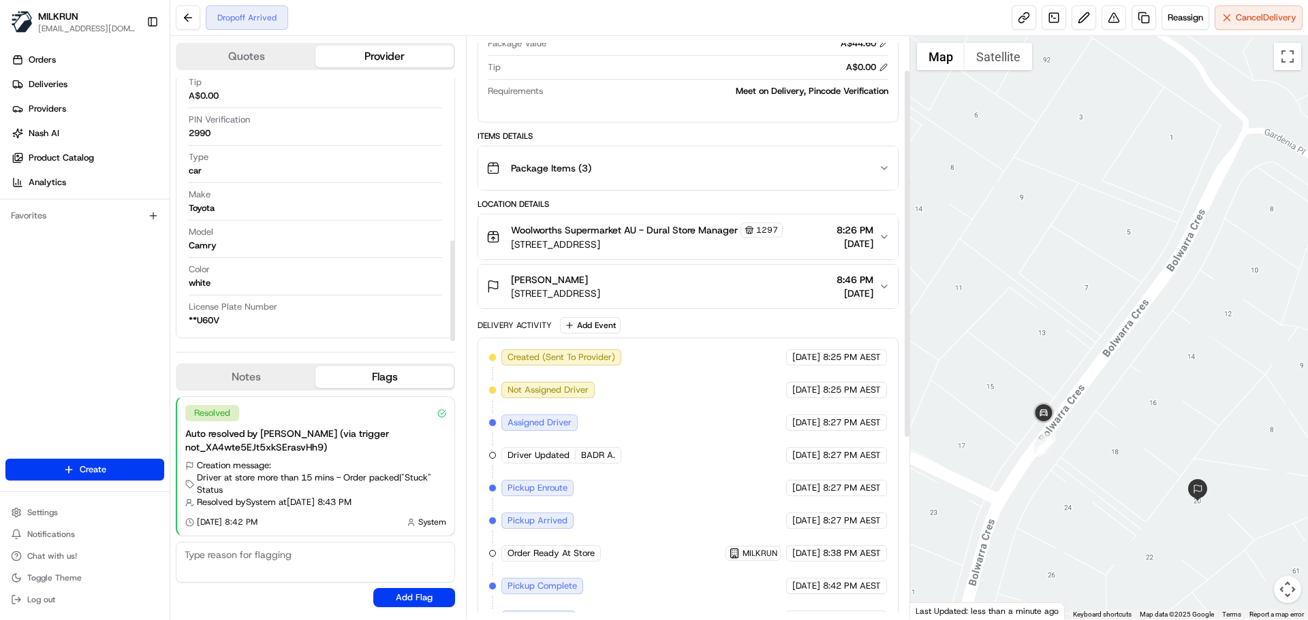
scroll to position [338, 0]
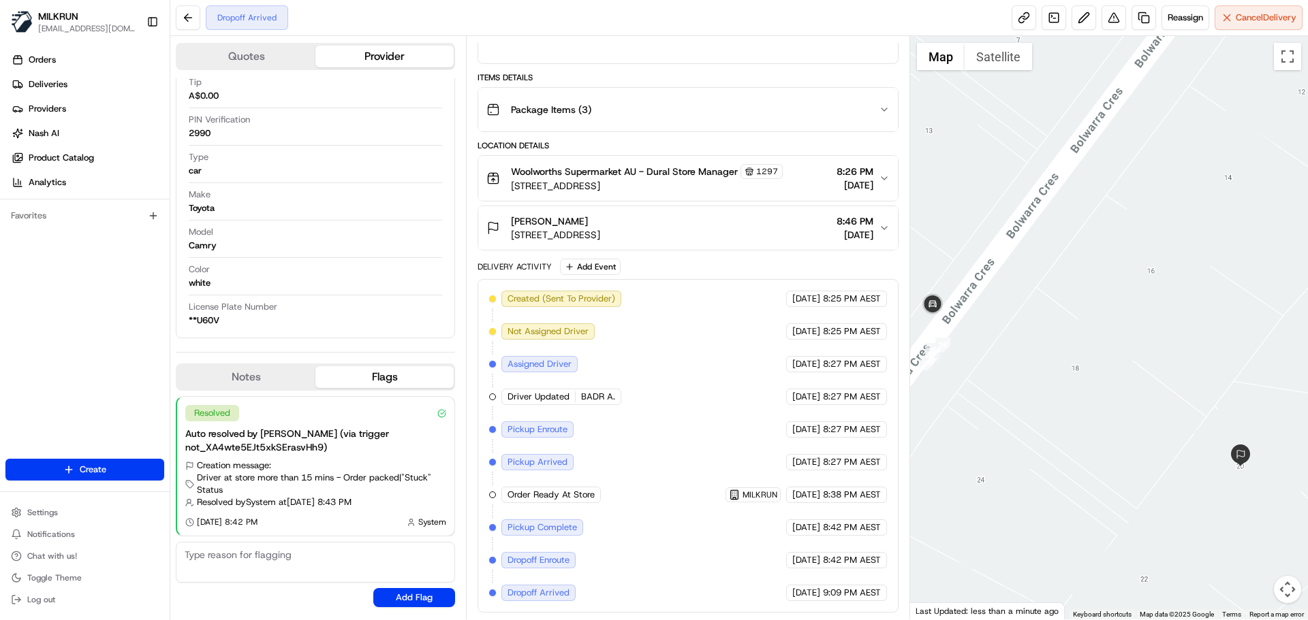
drag, startPoint x: 1149, startPoint y: 541, endPoint x: 1128, endPoint y: 516, distance: 31.9
click at [1128, 516] on div at bounding box center [1109, 328] width 398 height 584
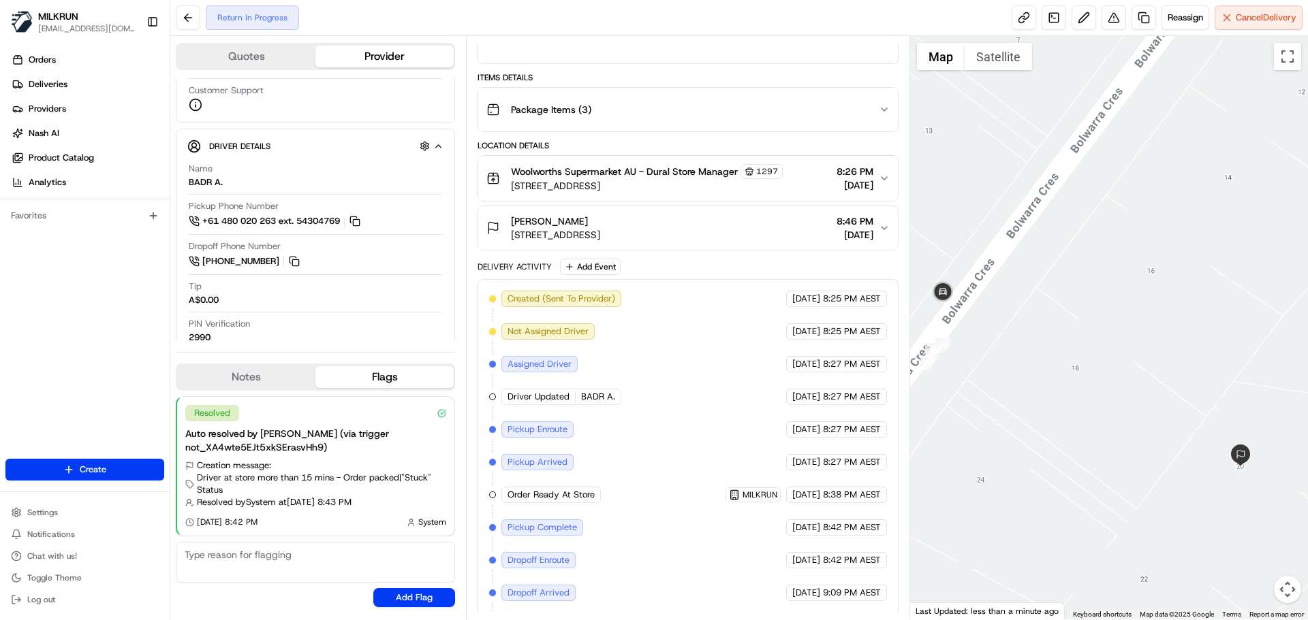
scroll to position [270, 0]
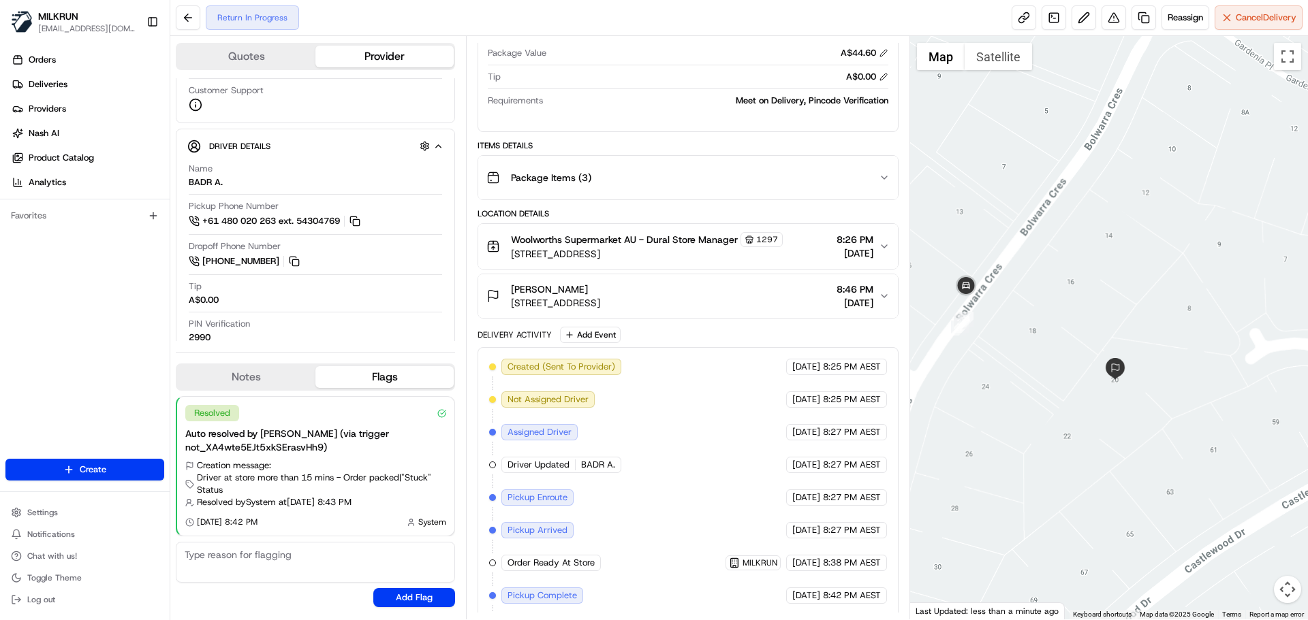
drag, startPoint x: 1005, startPoint y: 380, endPoint x: 1026, endPoint y: 360, distance: 29.4
click at [1026, 360] on div at bounding box center [1109, 328] width 398 height 584
click at [883, 298] on icon "button" at bounding box center [884, 296] width 11 height 11
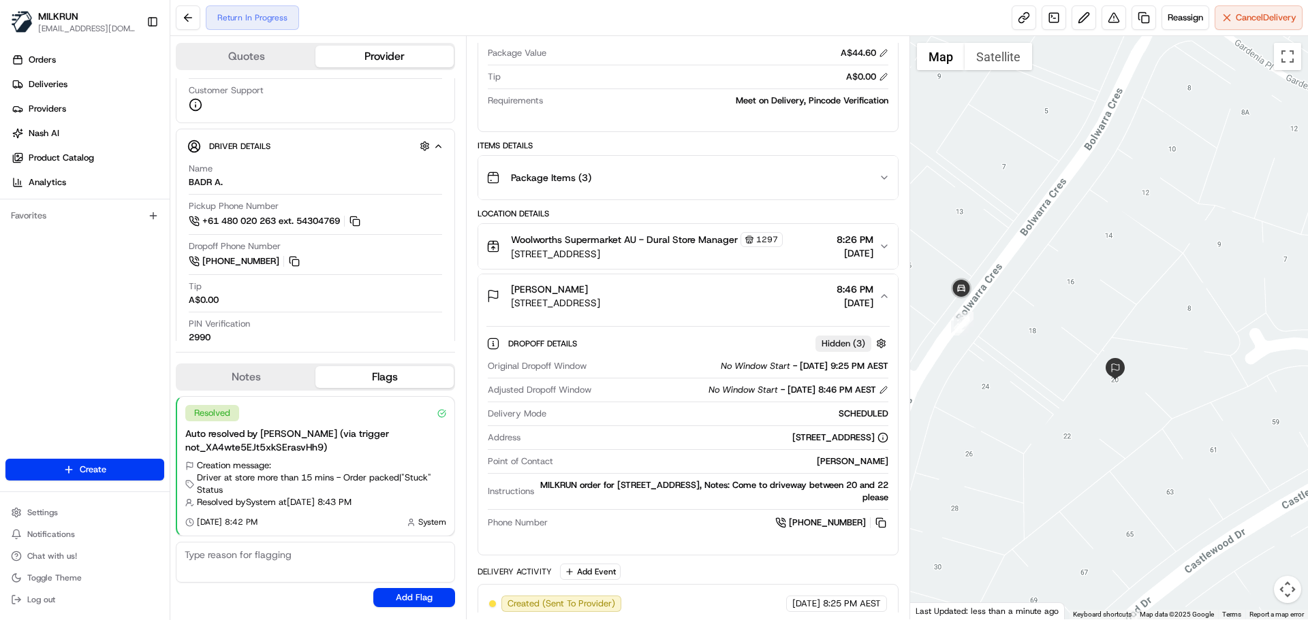
drag, startPoint x: 815, startPoint y: 496, endPoint x: 827, endPoint y: 497, distance: 12.3
click at [827, 497] on div "MILKRUN order for 20 Bolwarra Crescent, Castle Hill, NSW 2154, AU, Notes: Come …" at bounding box center [713, 491] width 348 height 25
click at [837, 499] on div "MILKRUN order for 20 Bolwarra Crescent, Castle Hill, NSW 2154, AU, Notes: Come …" at bounding box center [713, 491] width 348 height 25
drag, startPoint x: 814, startPoint y: 495, endPoint x: 858, endPoint y: 496, distance: 44.3
click at [858, 496] on div "MILKRUN order for 20 Bolwarra Crescent, Castle Hill, NSW 2154, AU, Notes: Come …" at bounding box center [713, 491] width 348 height 25
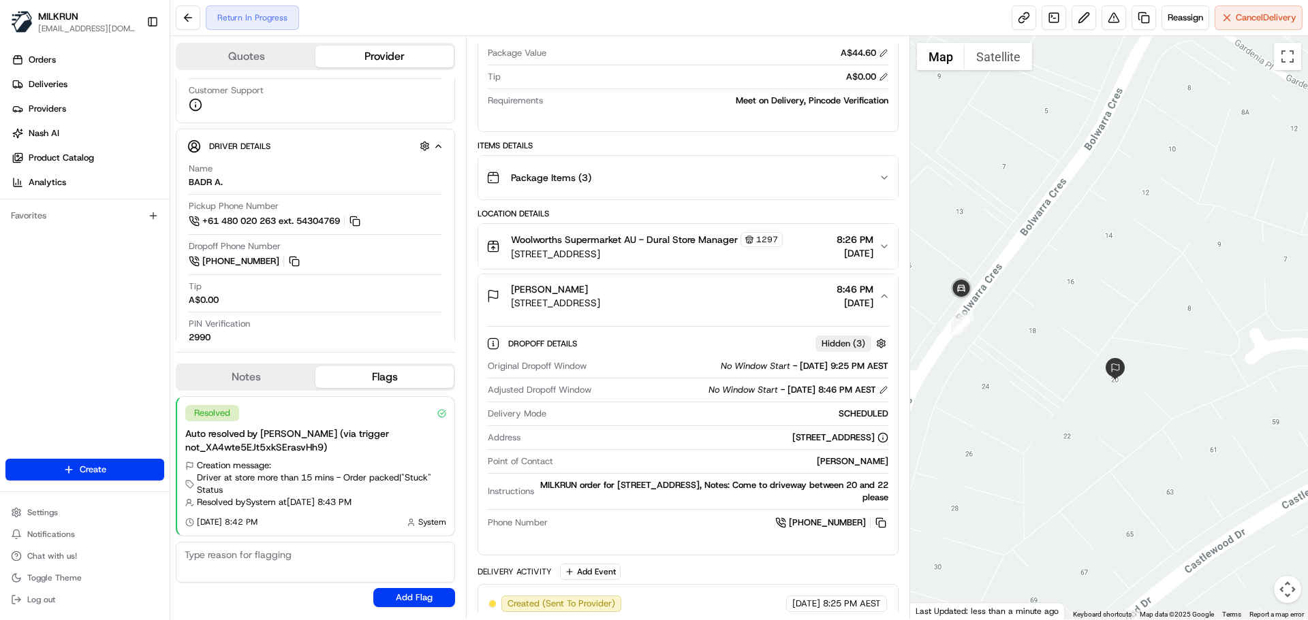
click at [876, 497] on div "MILKRUN order for 20 Bolwarra Crescent, Castle Hill, NSW 2154, AU, Notes: Come …" at bounding box center [713, 491] width 348 height 25
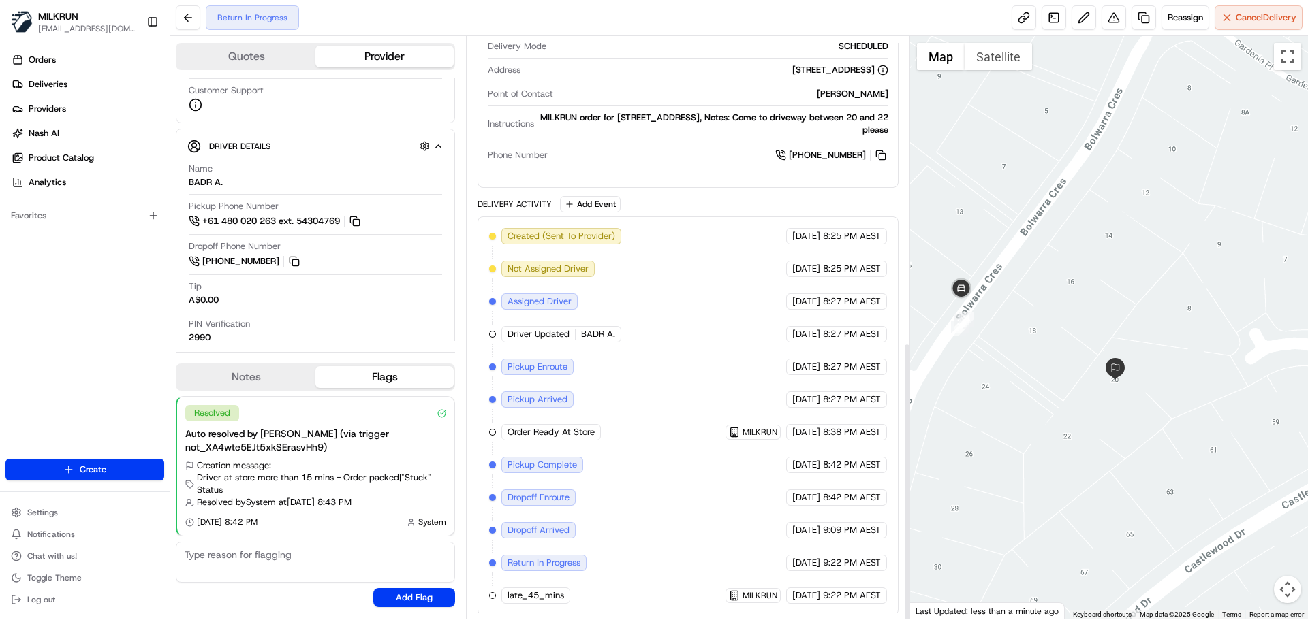
scroll to position [640, 0]
drag, startPoint x: 776, startPoint y: 124, endPoint x: 869, endPoint y: 125, distance: 93.3
click at [868, 125] on div "MILKRUN order for 20 Bolwarra Crescent, Castle Hill, NSW 2154, AU, Notes: Come …" at bounding box center [713, 121] width 348 height 25
click at [867, 112] on div "MILKRUN order for 20 Bolwarra Crescent, Castle Hill, NSW 2154, AU, Notes: Come …" at bounding box center [713, 121] width 348 height 25
drag, startPoint x: 785, startPoint y: 124, endPoint x: 864, endPoint y: 127, distance: 78.4
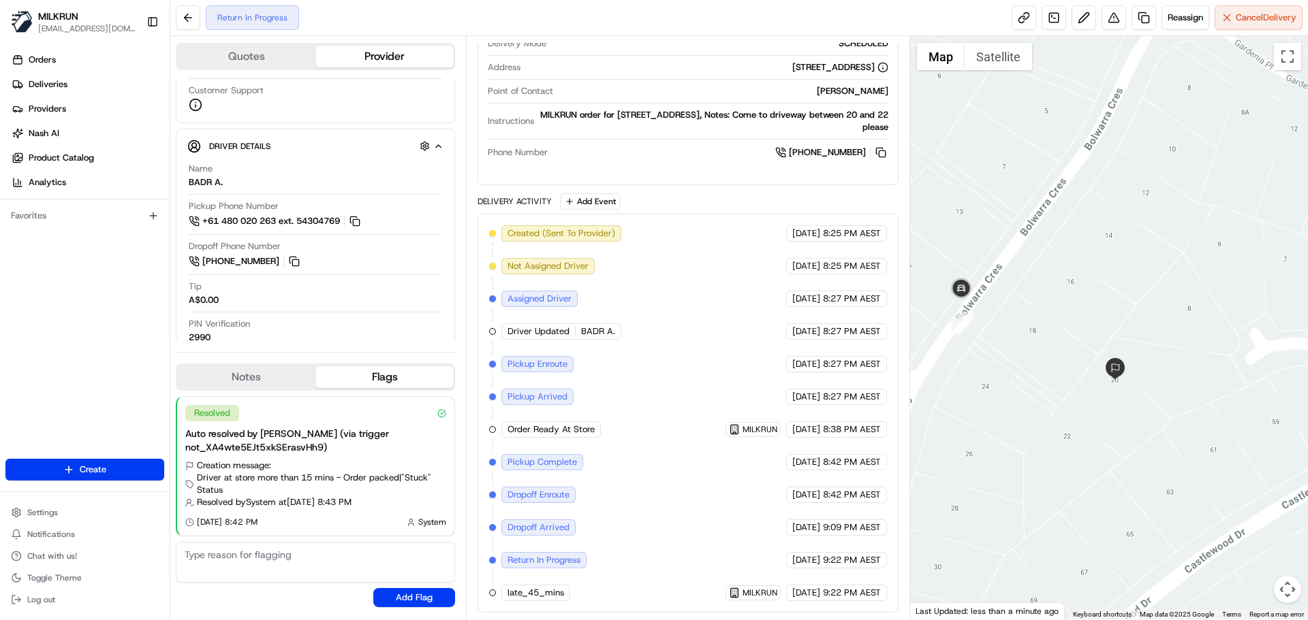
click at [855, 127] on div "MILKRUN order for 20 Bolwarra Crescent, Castle Hill, NSW 2154, AU, Notes: Come …" at bounding box center [713, 121] width 348 height 25
click at [864, 127] on div "MILKRUN order for 20 Bolwarra Crescent, Castle Hill, NSW 2154, AU, Notes: Come …" at bounding box center [713, 121] width 348 height 25
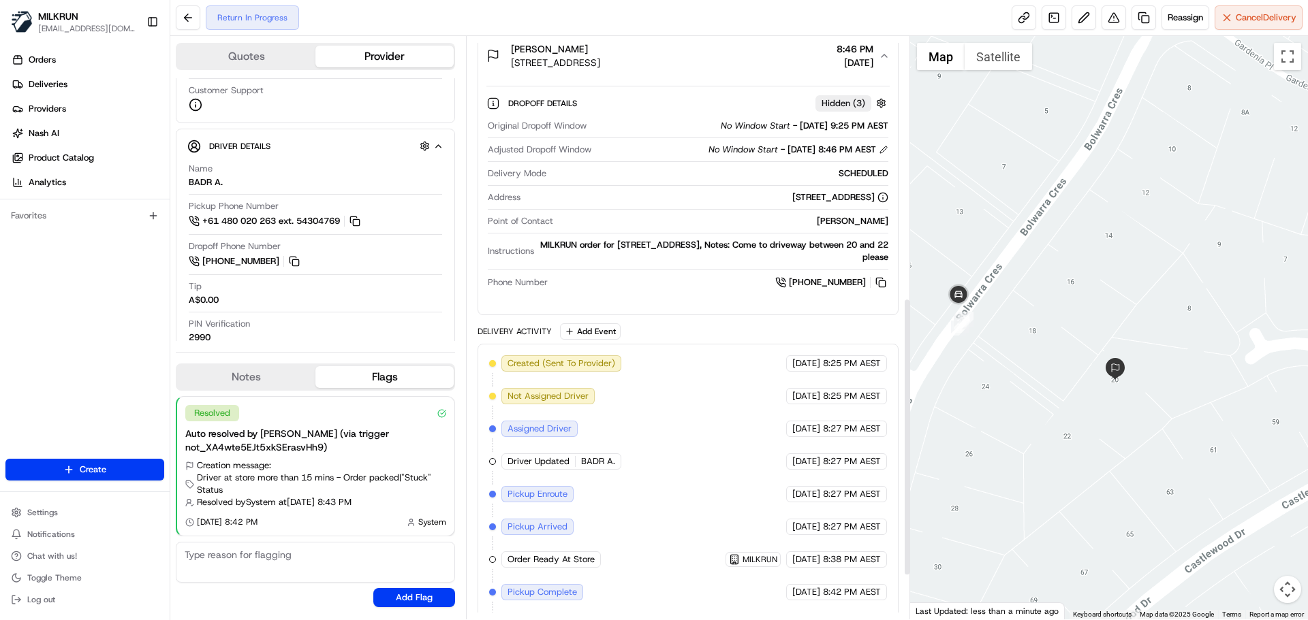
scroll to position [504, 0]
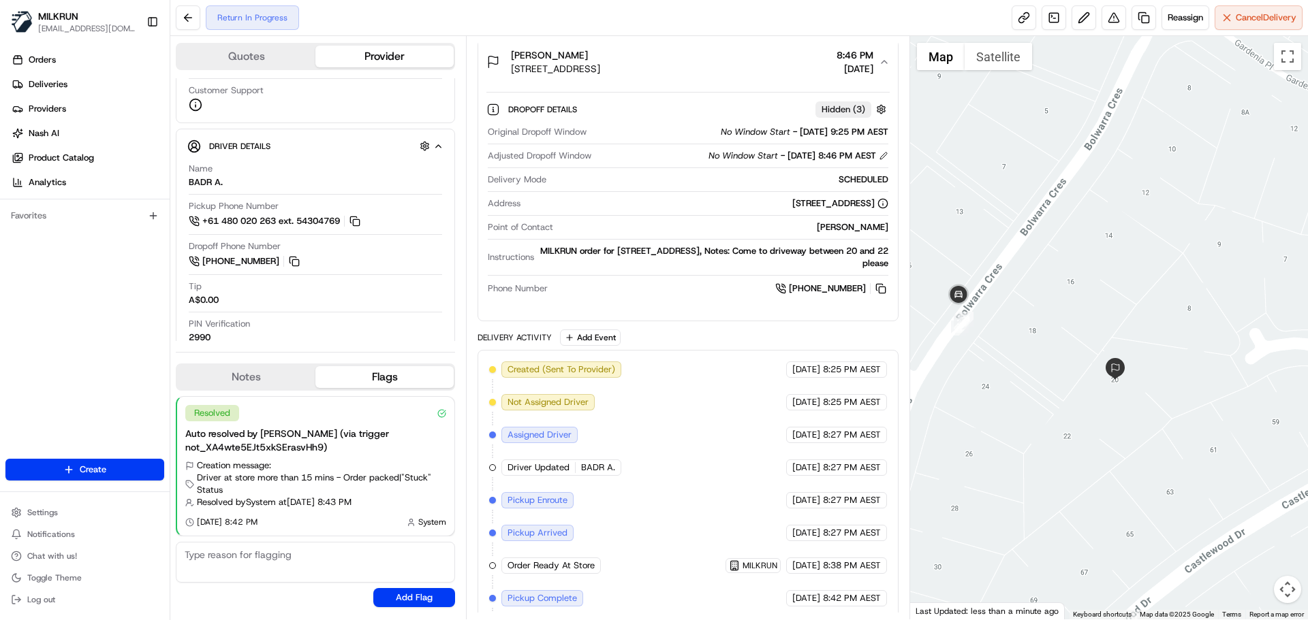
drag, startPoint x: 670, startPoint y: 204, endPoint x: 873, endPoint y: 204, distance: 202.9
click at [873, 204] on div "20 Bolwarra Crescent, Castle Hill, NSW 2154, AU" at bounding box center [707, 203] width 362 height 12
copy div "20 Bolwarra Crescent, Castle Hill, NSW 2154, AU"
click at [822, 264] on div "MILKRUN order for 20 Bolwarra Crescent, Castle Hill, NSW 2154, AU, Notes: Come …" at bounding box center [713, 257] width 348 height 25
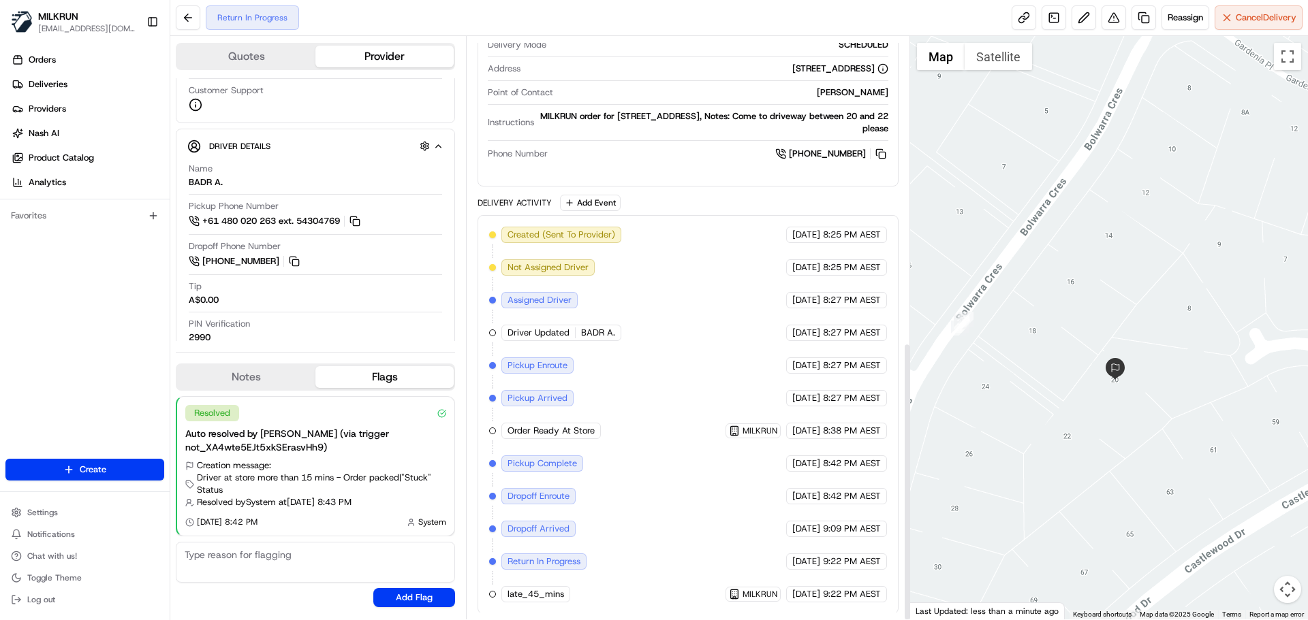
scroll to position [640, 0]
drag, startPoint x: 716, startPoint y: 430, endPoint x: 759, endPoint y: 432, distance: 43.6
click at [759, 432] on div "Created (Sent To Provider) Uber 19/08/2025 8:25 PM AEST Not Assigned Driver Ube…" at bounding box center [687, 413] width 397 height 376
click at [769, 417] on div "Created (Sent To Provider) Uber 19/08/2025 8:25 PM AEST Not Assigned Driver Ube…" at bounding box center [687, 413] width 397 height 376
drag, startPoint x: 780, startPoint y: 595, endPoint x: 880, endPoint y: 592, distance: 100.1
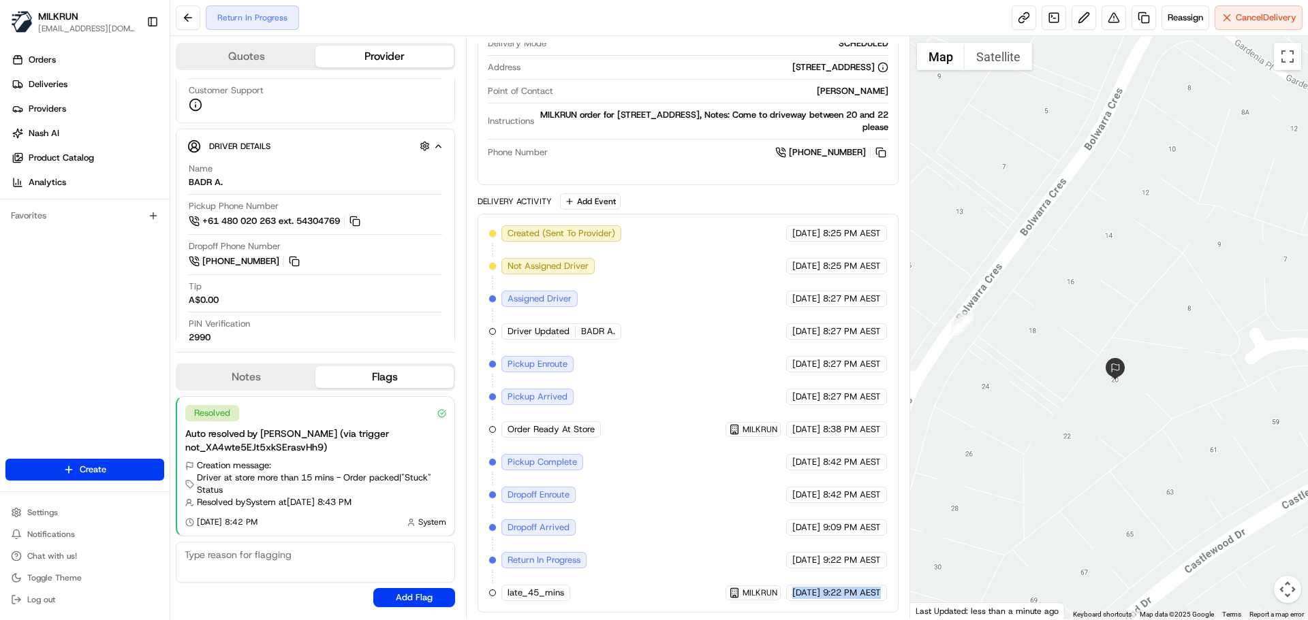
click at [880, 592] on div "19/08/2025 9:22 PM AEST" at bounding box center [836, 593] width 101 height 16
click at [880, 592] on span "9:22 PM AEST" at bounding box center [852, 593] width 58 height 12
click at [874, 592] on span "9:22 PM AEST" at bounding box center [852, 593] width 58 height 12
click at [847, 593] on span "9:22 PM AEST" at bounding box center [852, 593] width 58 height 12
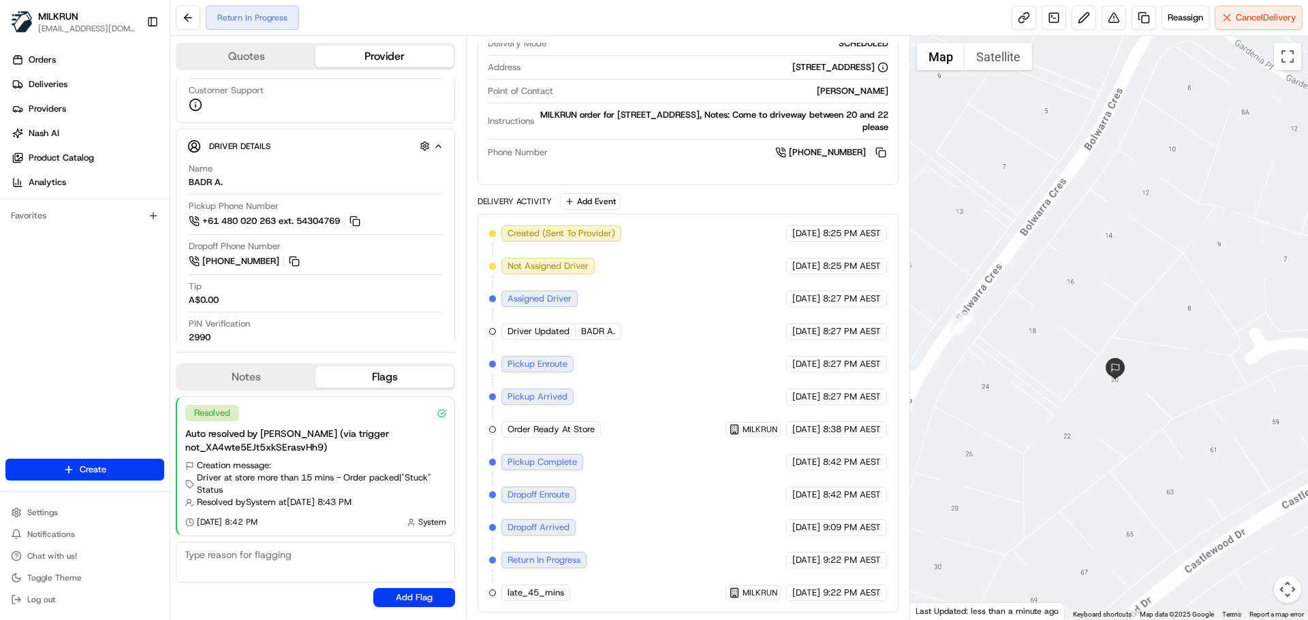
click at [849, 593] on span "9:22 PM AEST" at bounding box center [852, 593] width 58 height 12
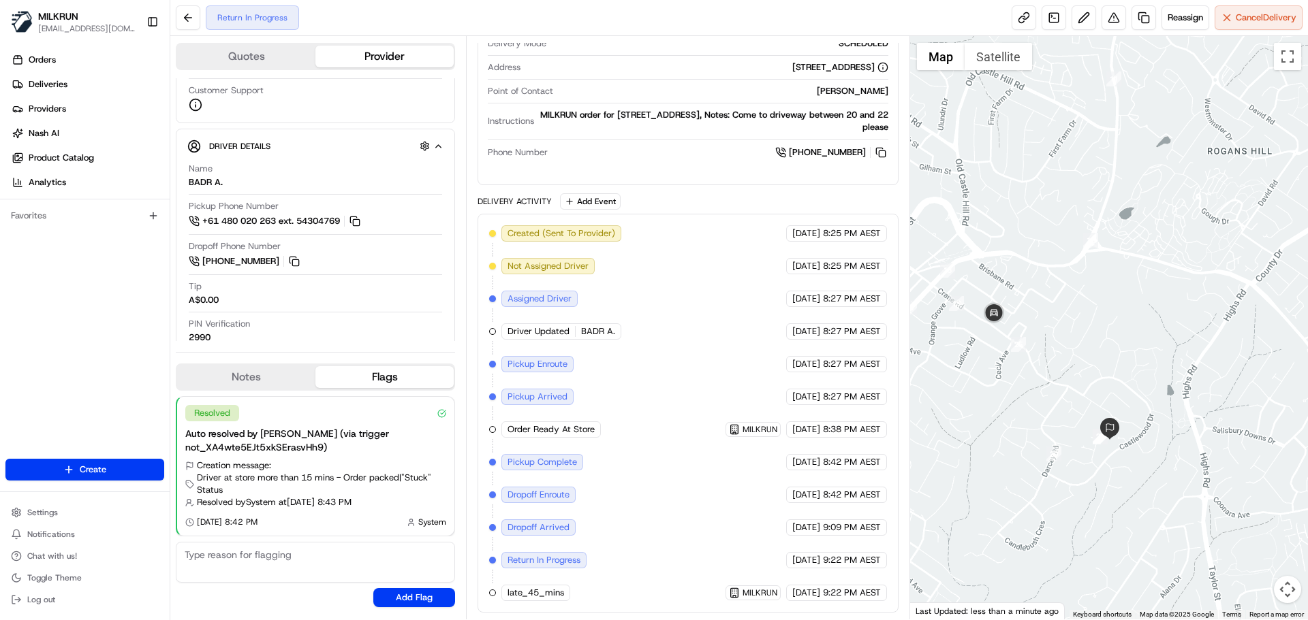
click at [1090, 462] on div at bounding box center [1109, 328] width 398 height 584
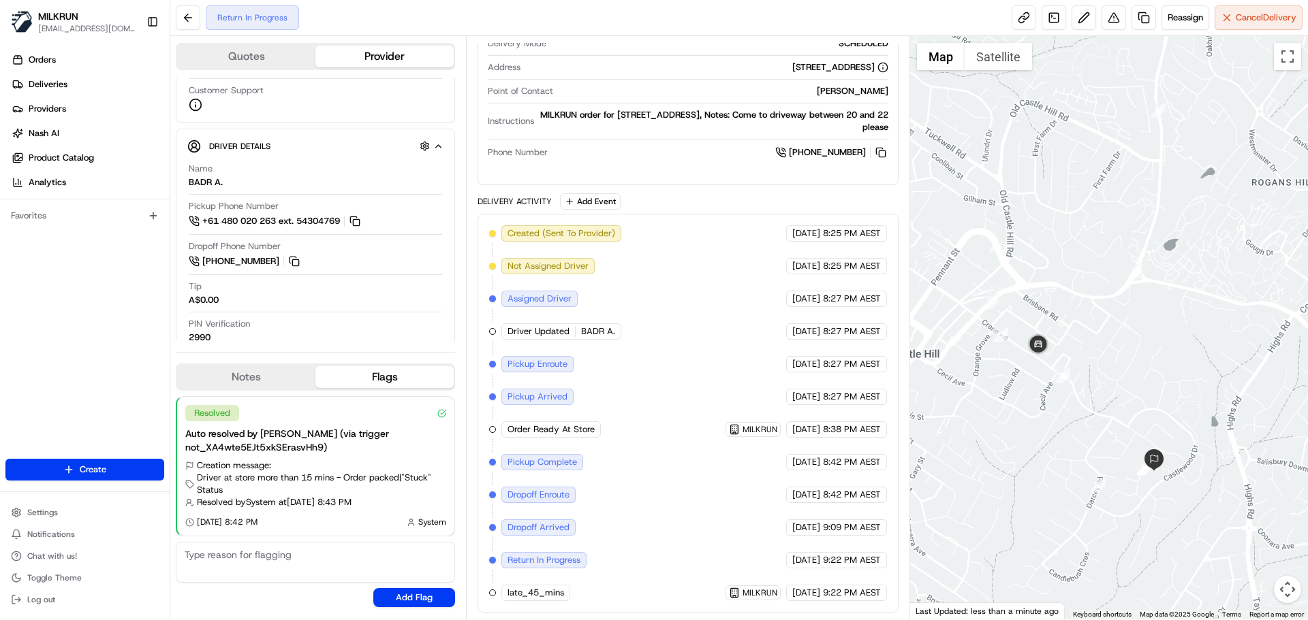
drag, startPoint x: 1027, startPoint y: 391, endPoint x: 1075, endPoint y: 422, distance: 57.6
click at [1075, 422] on div at bounding box center [1109, 328] width 398 height 584
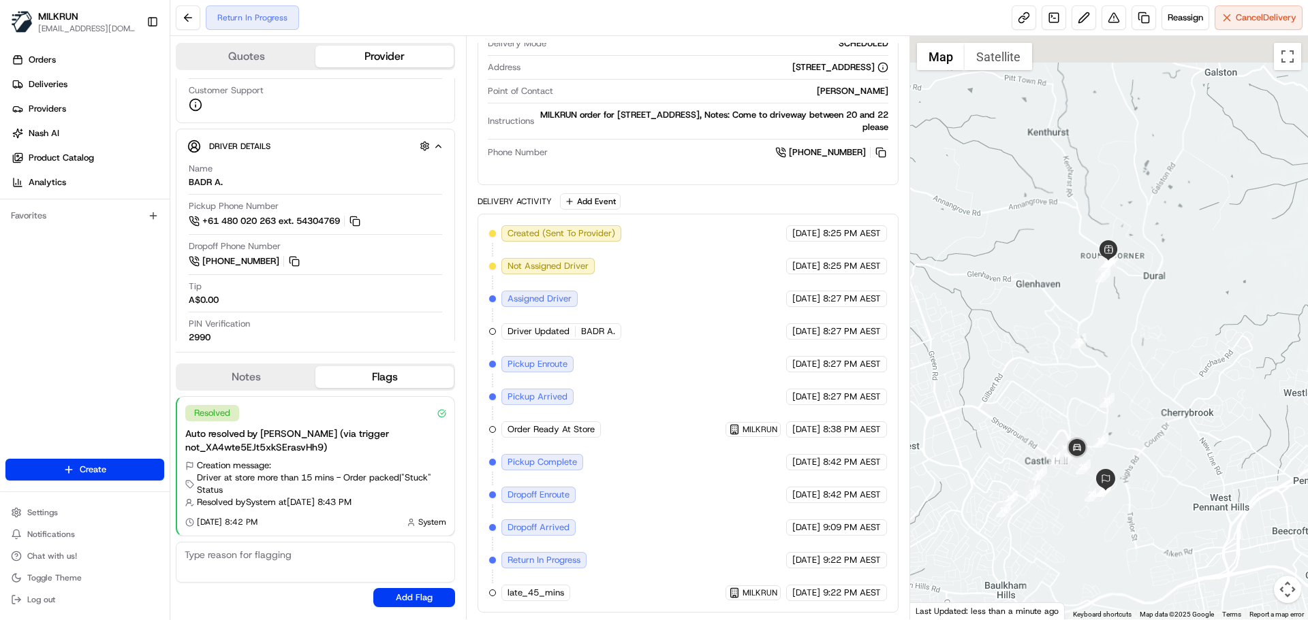
drag, startPoint x: 1053, startPoint y: 452, endPoint x: 1075, endPoint y: 526, distance: 78.0
click at [1075, 526] on div at bounding box center [1109, 328] width 398 height 584
click at [1135, 20] on link at bounding box center [1143, 17] width 25 height 25
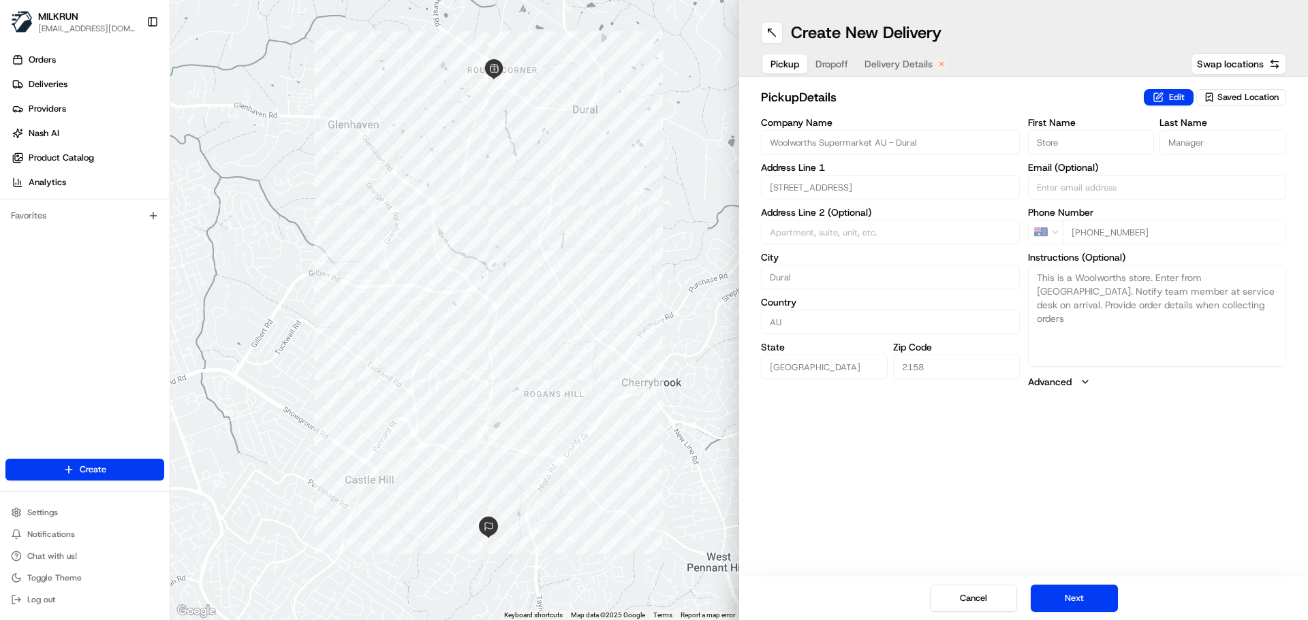
click at [842, 63] on span "Dropoff" at bounding box center [831, 64] width 33 height 14
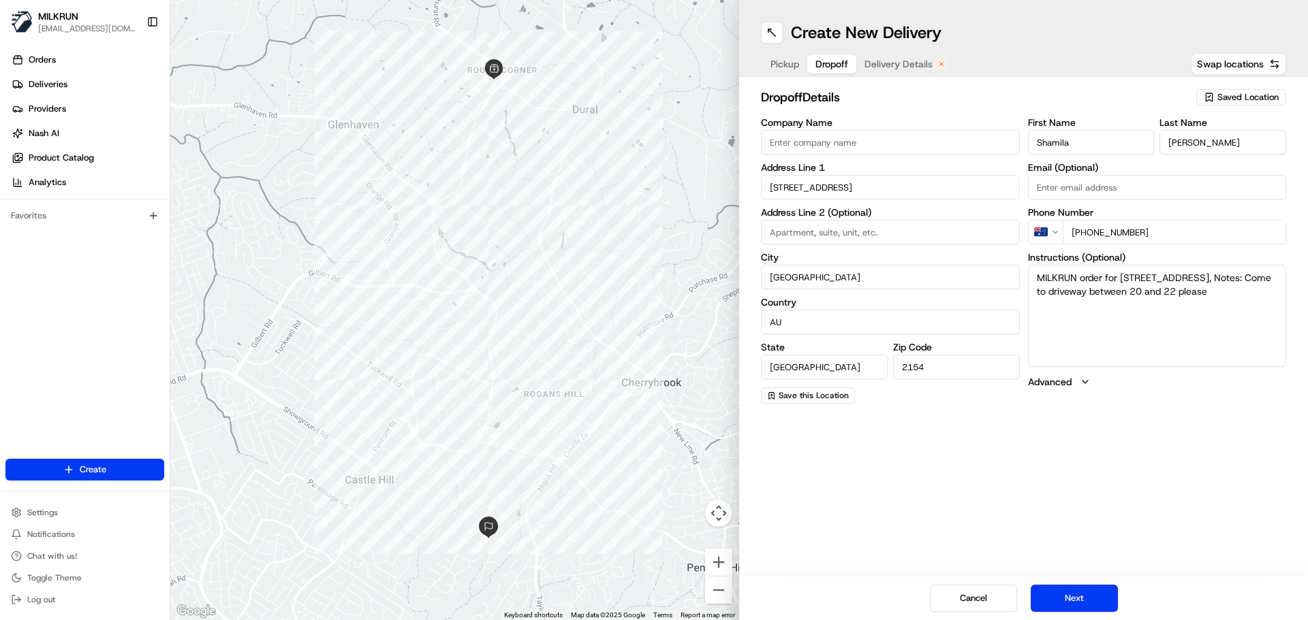
click at [903, 63] on span "Delivery Details" at bounding box center [898, 64] width 68 height 14
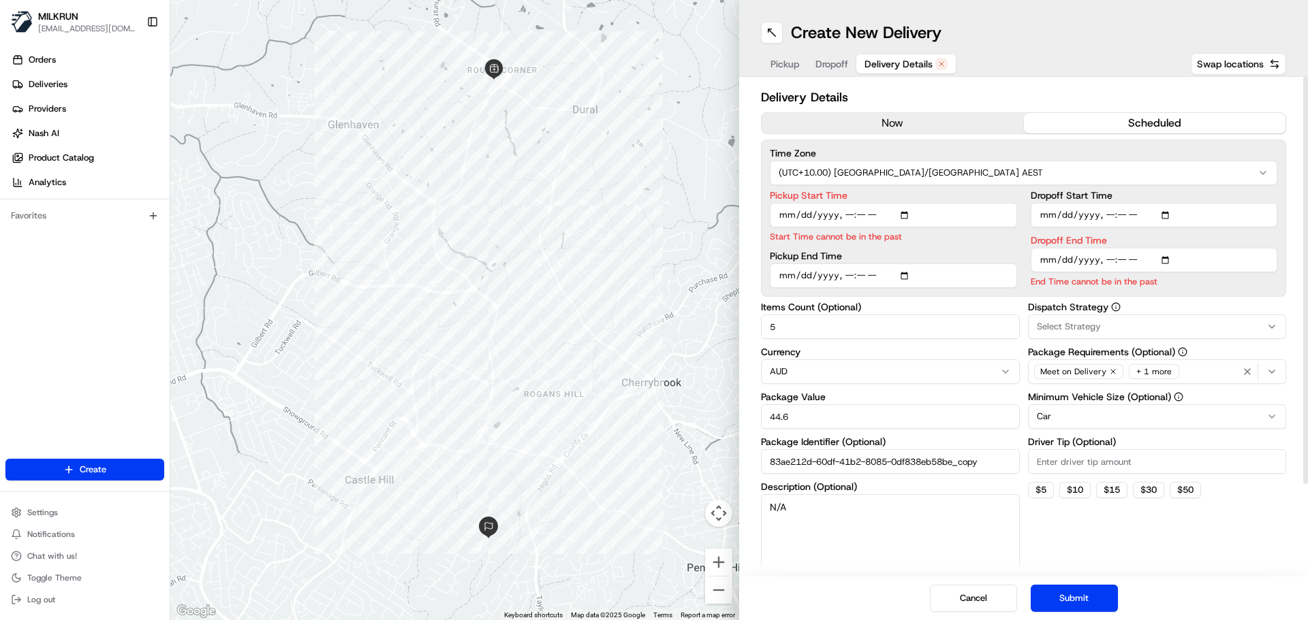
click at [925, 126] on button "now" at bounding box center [892, 123] width 262 height 20
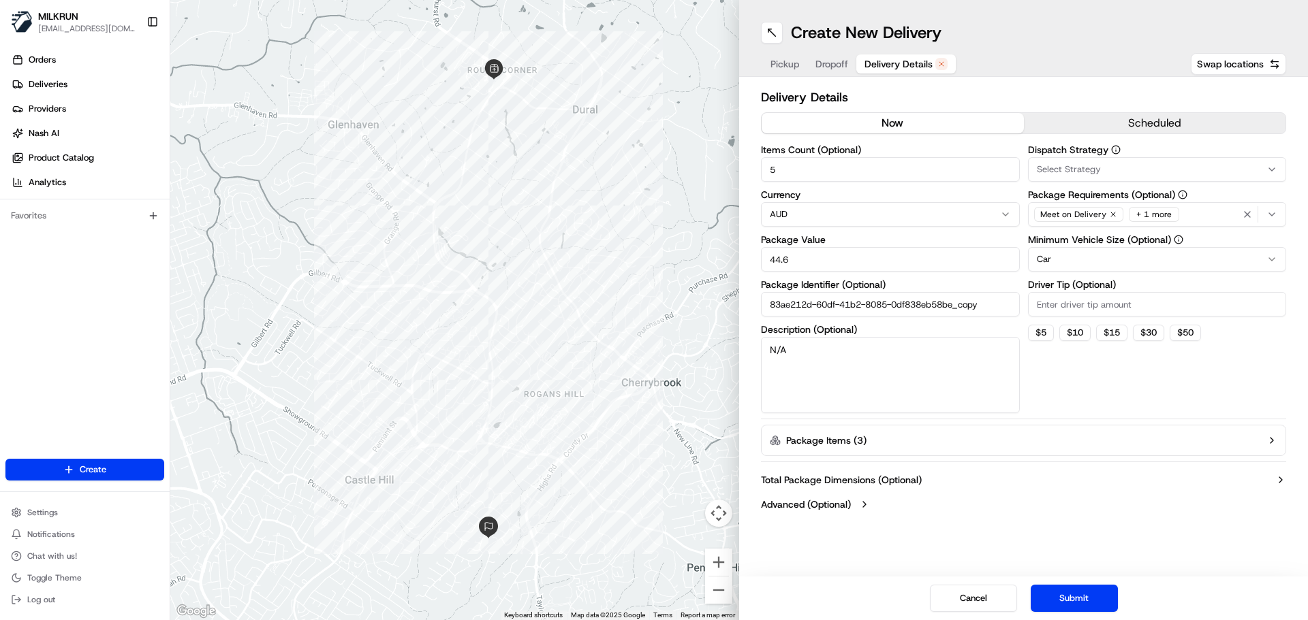
click at [1076, 592] on button "Submit" at bounding box center [1073, 598] width 87 height 27
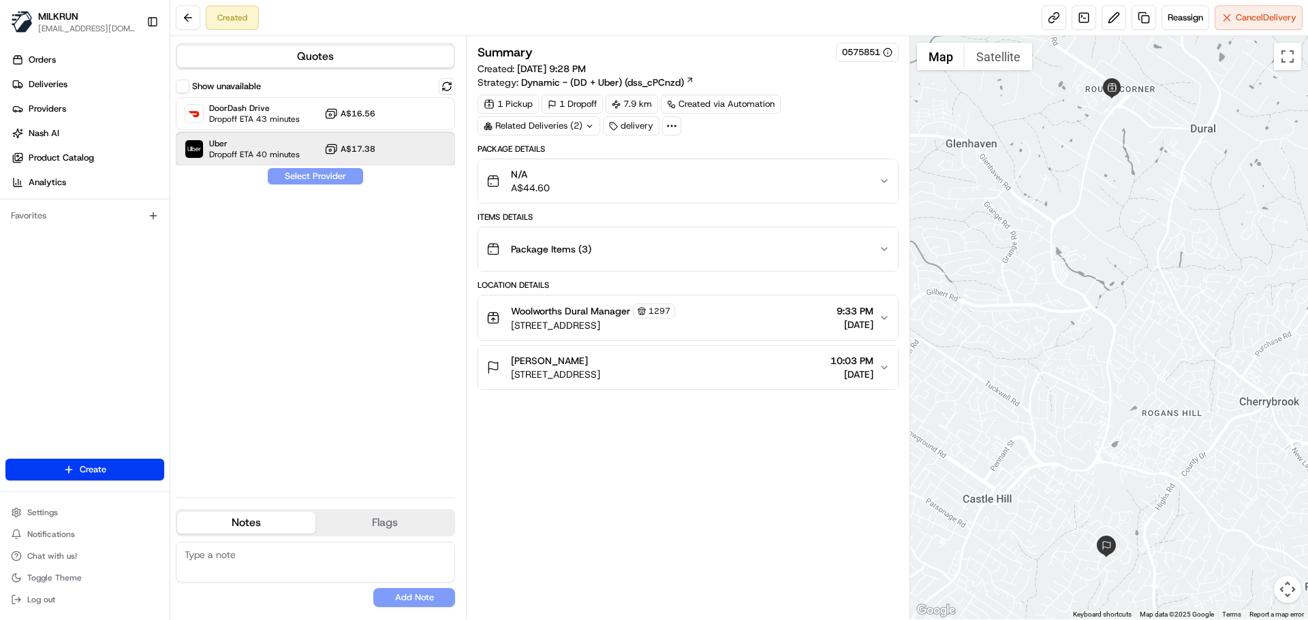
click at [283, 142] on span "Uber" at bounding box center [254, 143] width 91 height 11
click at [291, 173] on button "Assign Provider" at bounding box center [315, 176] width 97 height 16
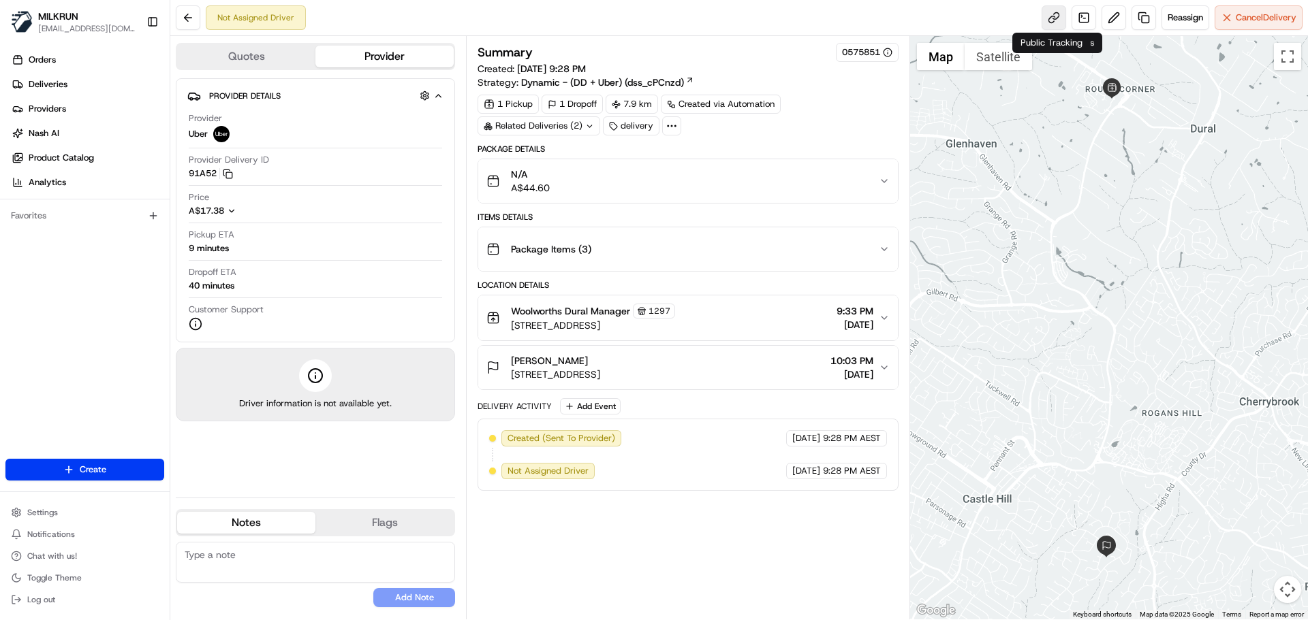
click at [1052, 16] on link at bounding box center [1053, 17] width 25 height 25
click at [1113, 20] on button at bounding box center [1113, 17] width 25 height 25
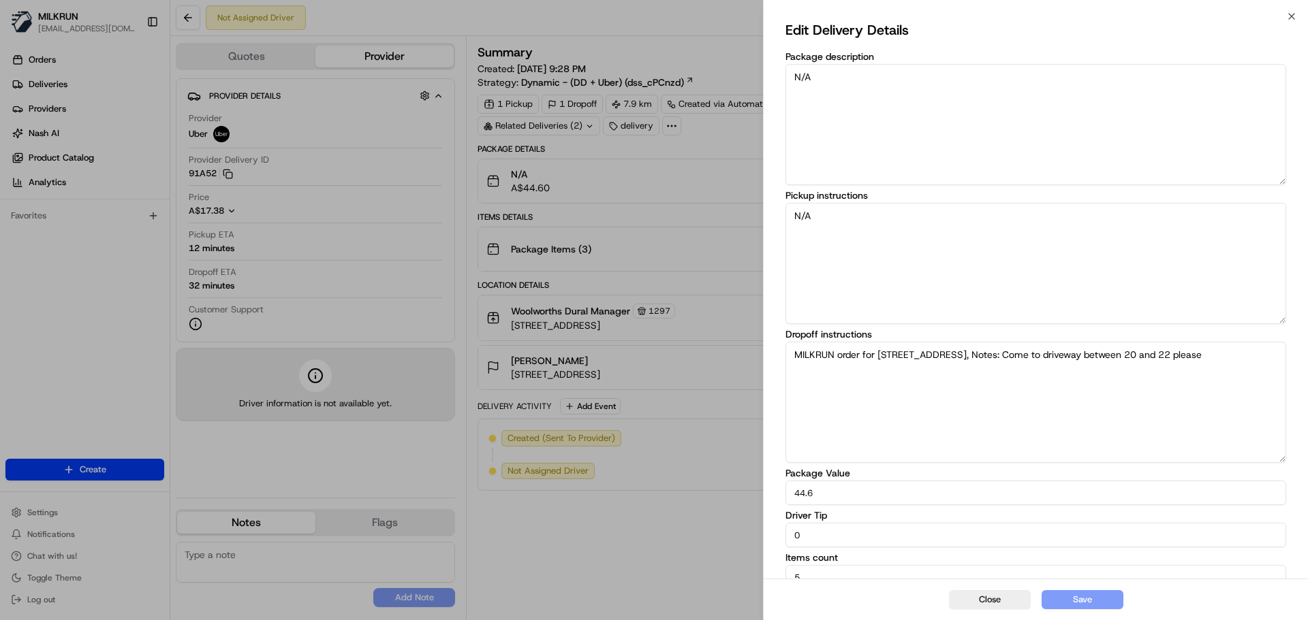
drag, startPoint x: 801, startPoint y: 532, endPoint x: 755, endPoint y: 532, distance: 46.3
click at [755, 532] on body "MILKRUN [EMAIL_ADDRESS][DOMAIN_NAME] Toggle Sidebar Orders Deliveries Providers…" at bounding box center [654, 310] width 1308 height 620
type input "10"
click at [1059, 609] on button "Save" at bounding box center [1082, 599] width 82 height 19
click at [1061, 601] on div "Close Save" at bounding box center [1035, 600] width 544 height 42
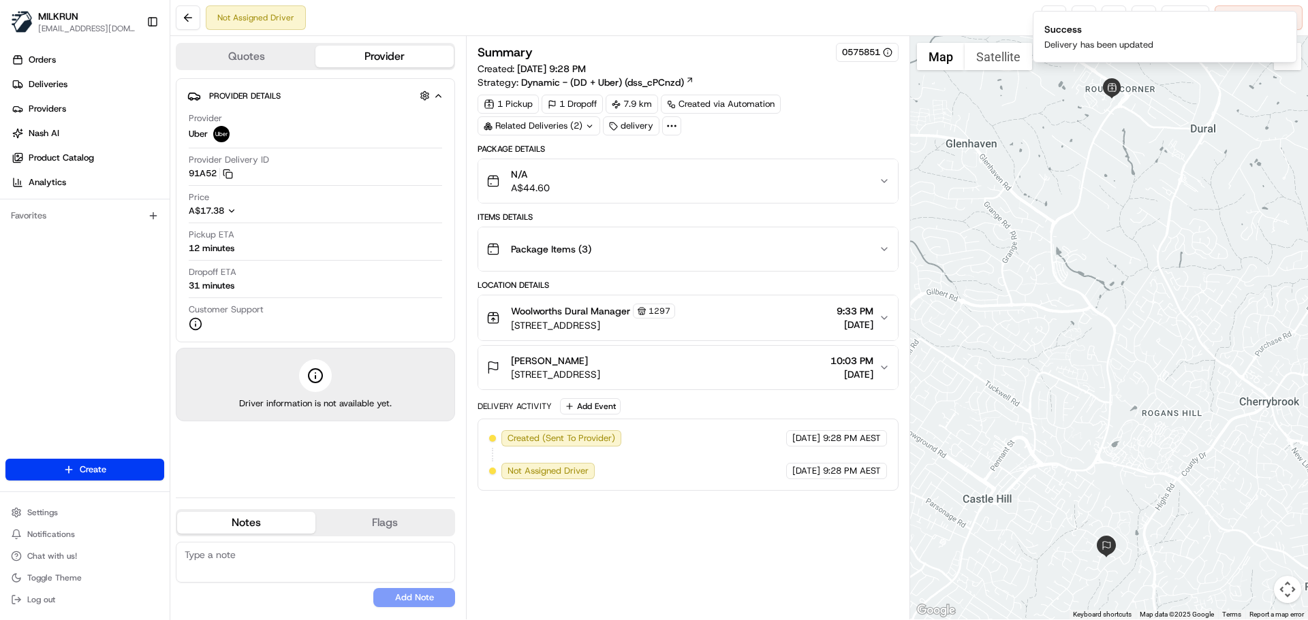
click at [663, 554] on div "Summary 0575851 Created: [DATE] 9:28 PM Strategy: Dynamic - (DD + Uber) (dss_cP…" at bounding box center [687, 328] width 420 height 570
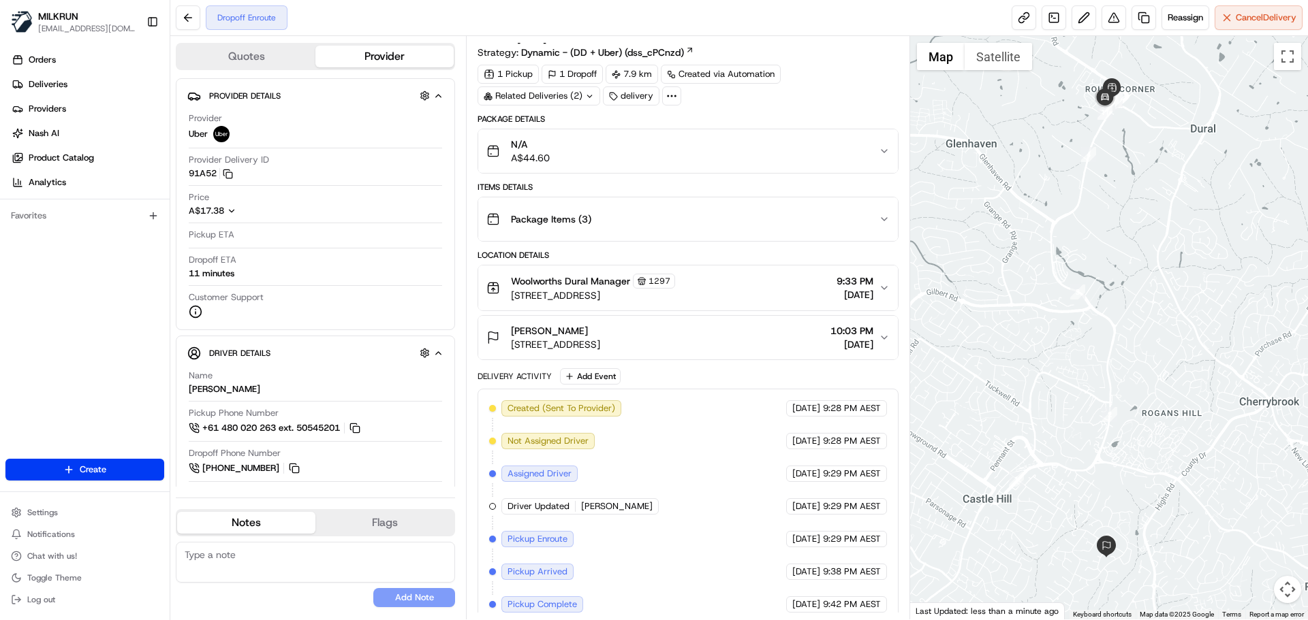
scroll to position [74, 0]
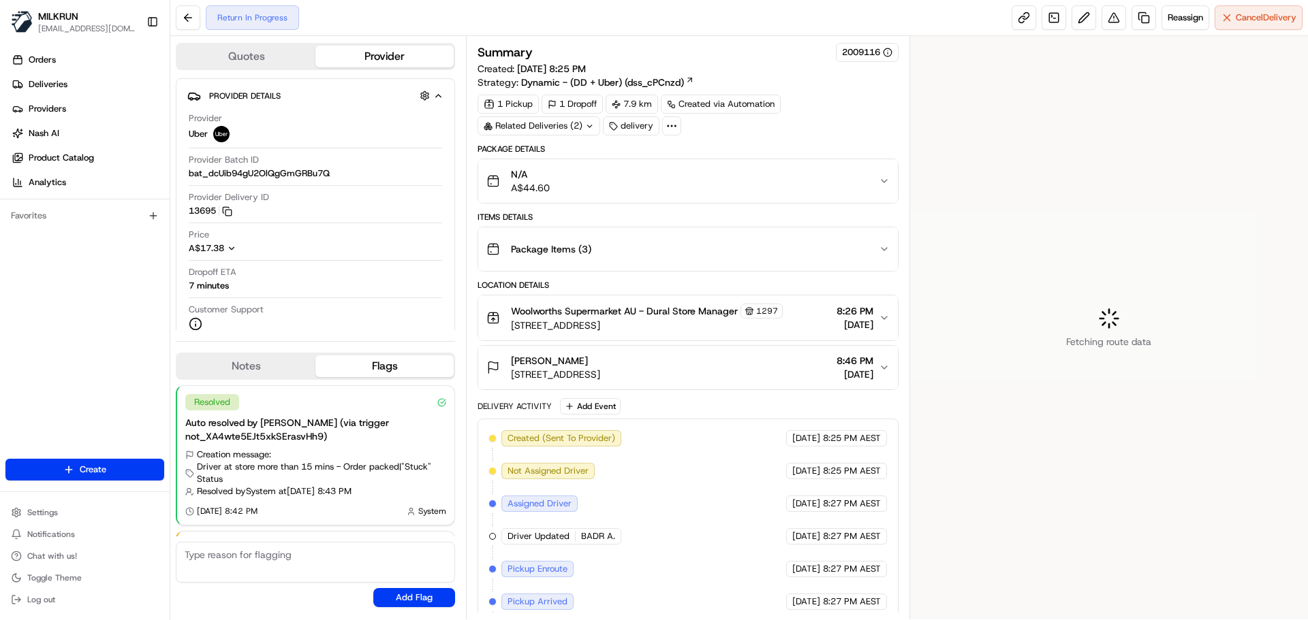
scroll to position [97, 0]
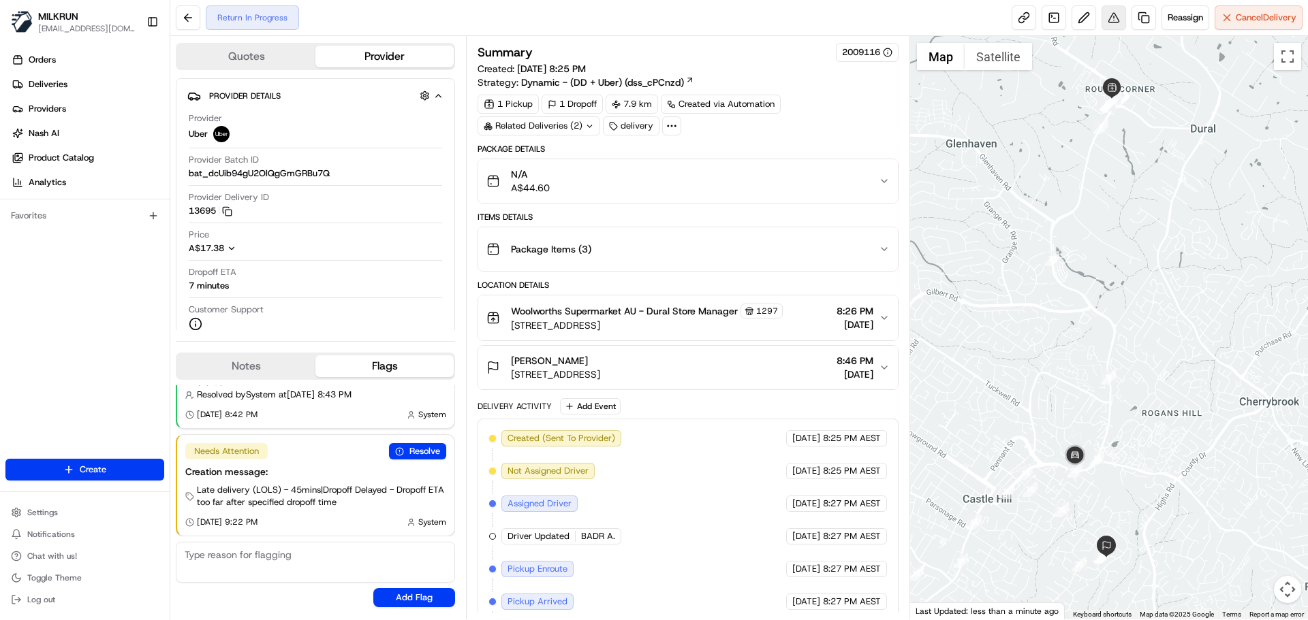
click at [1107, 21] on button at bounding box center [1113, 17] width 25 height 25
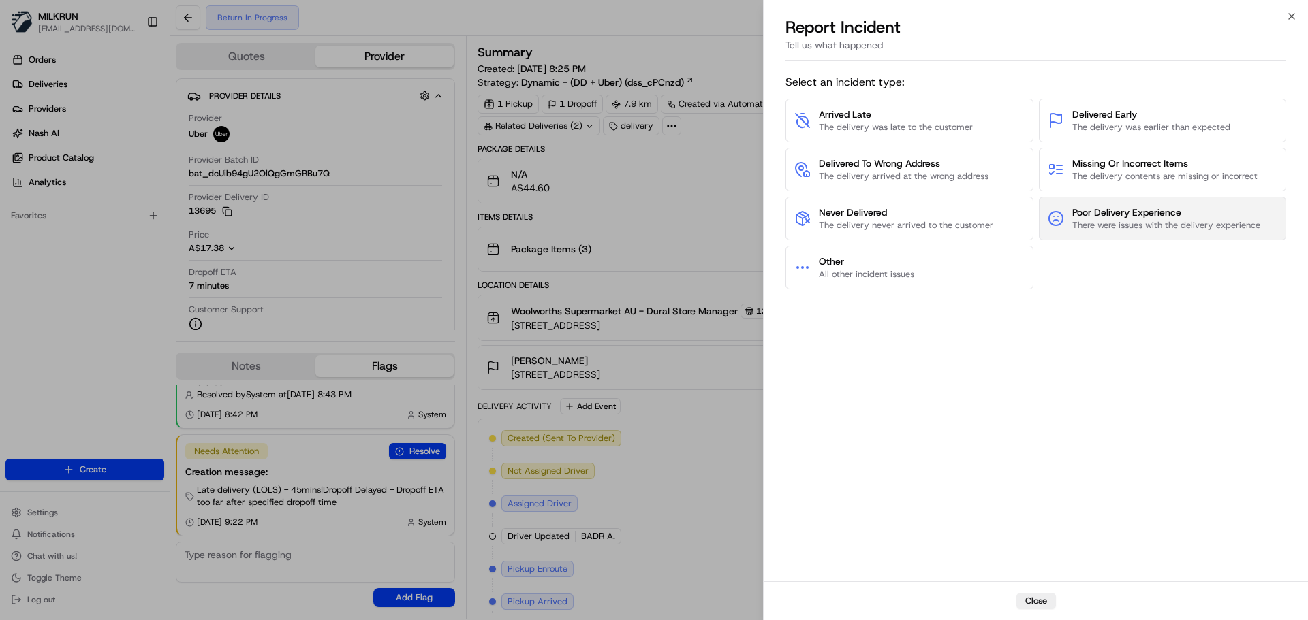
click at [1109, 217] on span "Poor Delivery Experience" at bounding box center [1166, 213] width 188 height 14
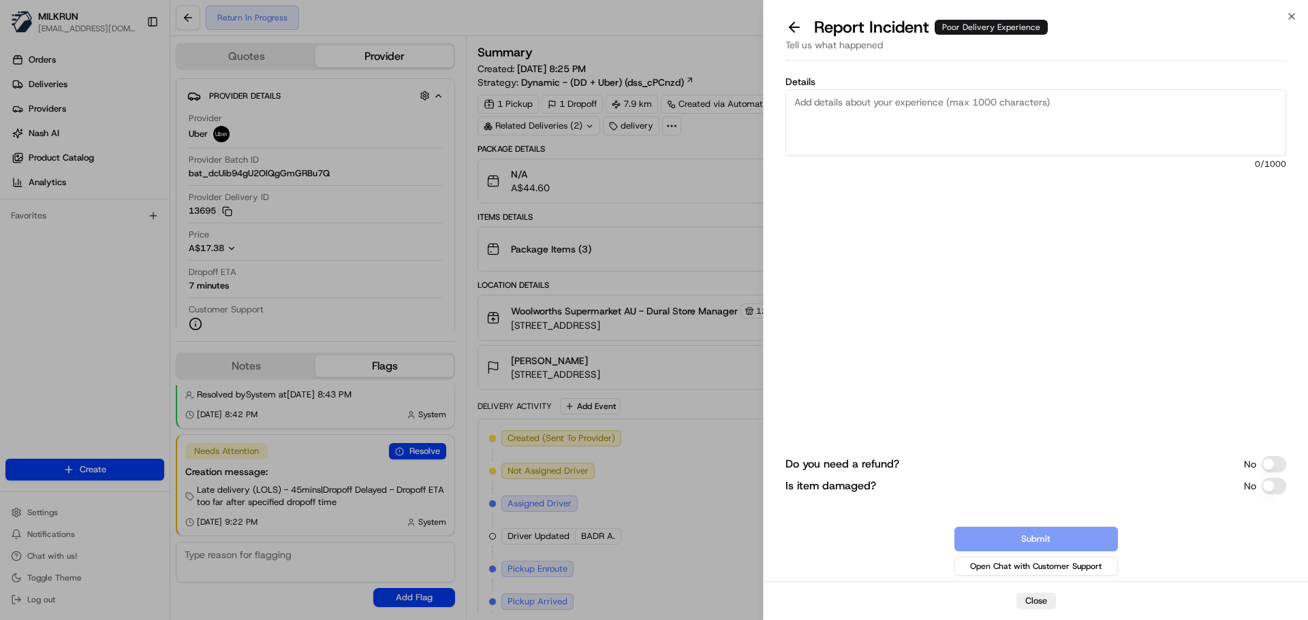
click at [967, 111] on textarea "Details" at bounding box center [1035, 122] width 501 height 67
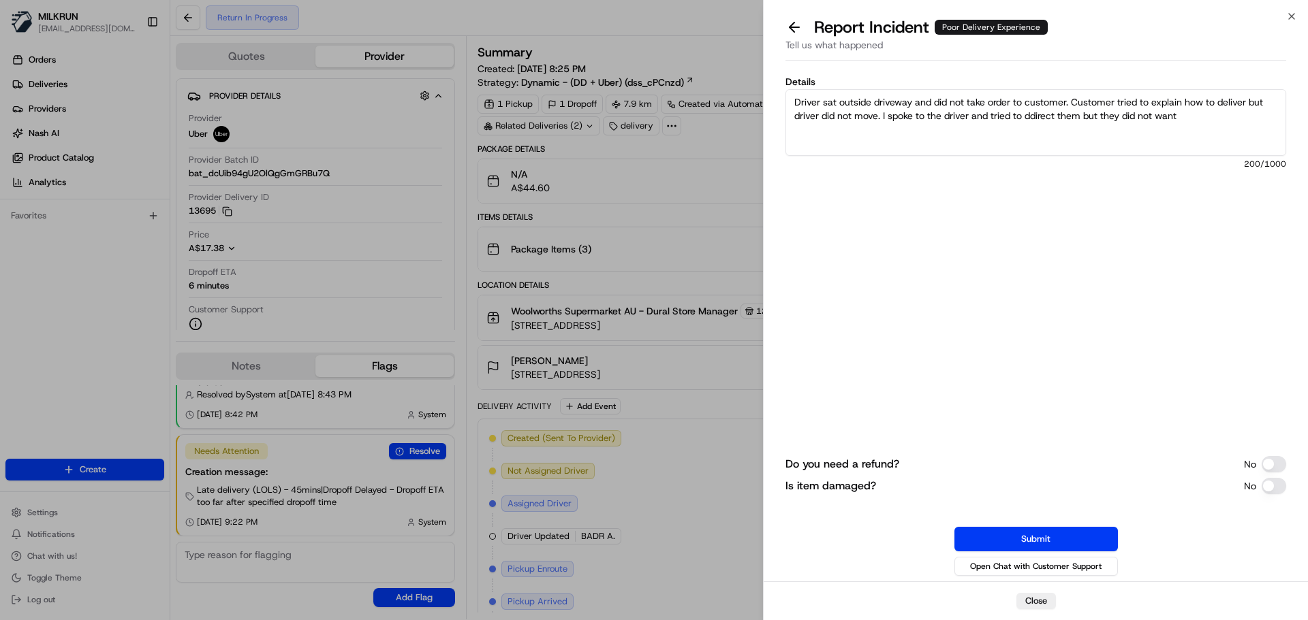
click at [1032, 114] on textarea "Driver sat outside driveway and did not take order to customer. Customer tried …" at bounding box center [1035, 122] width 501 height 67
click at [1037, 120] on textarea "Driver sat outside driveway and did not take order to customer. Customer tried …" at bounding box center [1035, 122] width 501 height 67
click at [1205, 113] on textarea "Driver sat outside driveway and did not take order to customer. Customer tried …" at bounding box center [1035, 122] width 501 height 67
type textarea "Driver sat outside driveway and did not take order to customer. Customer tried …"
click at [1094, 542] on button "Submit" at bounding box center [1035, 539] width 163 height 25
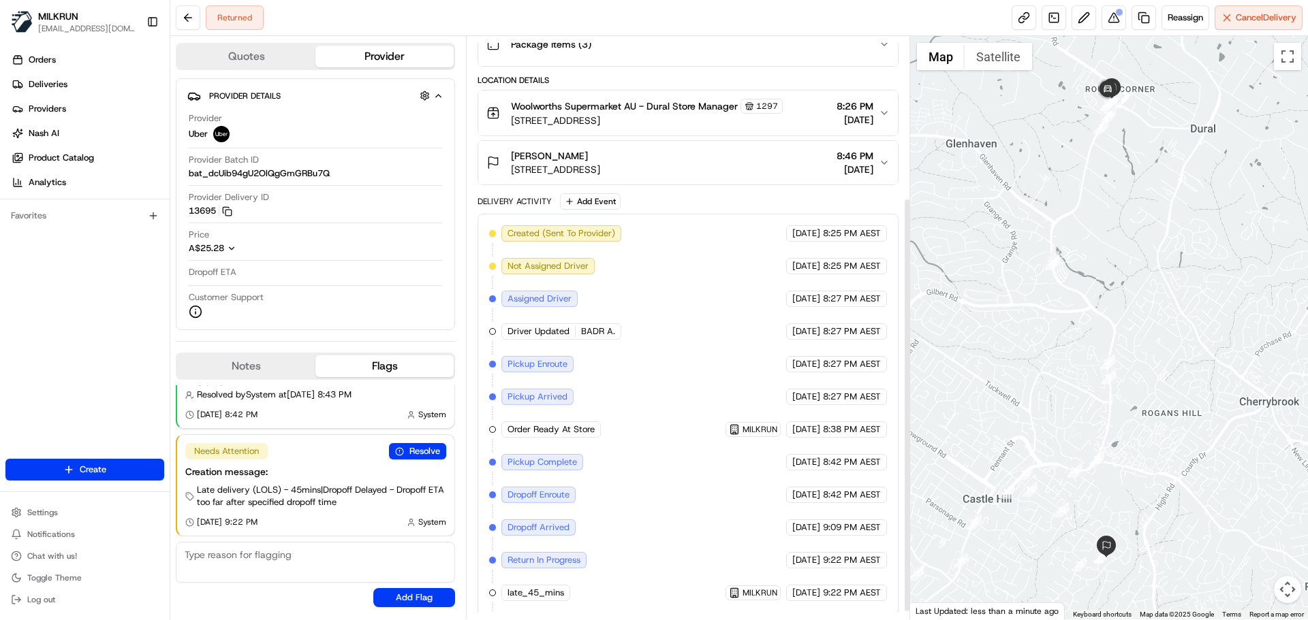
scroll to position [238, 0]
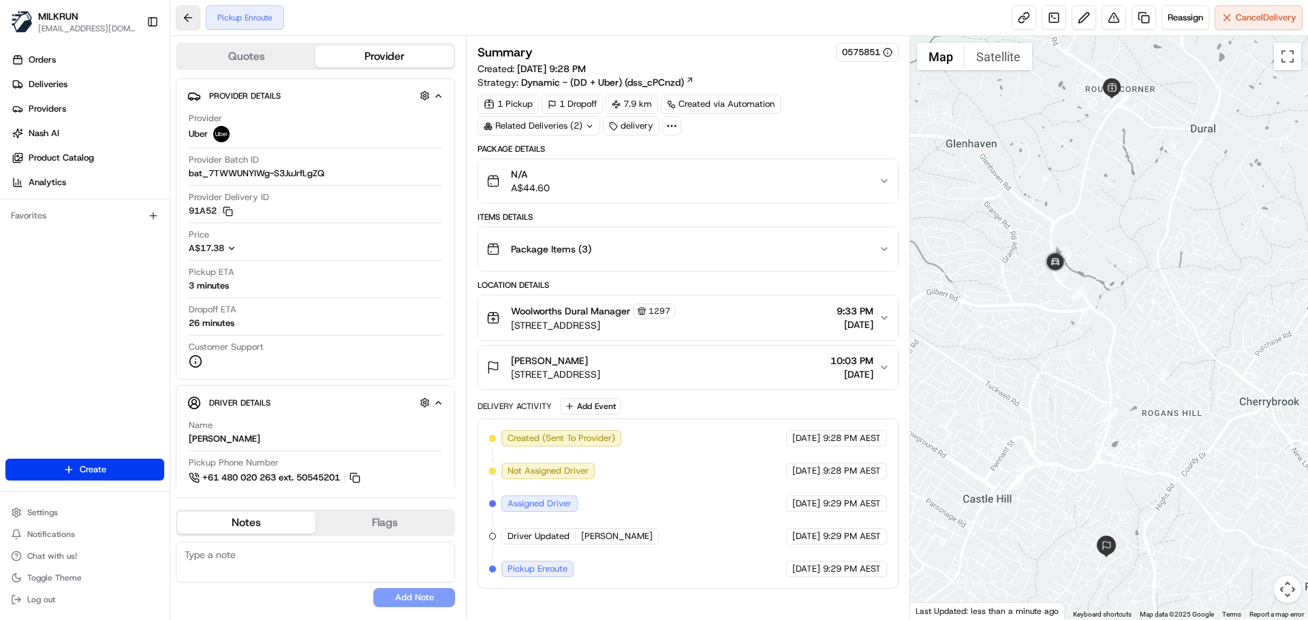
click at [191, 21] on button at bounding box center [188, 17] width 25 height 25
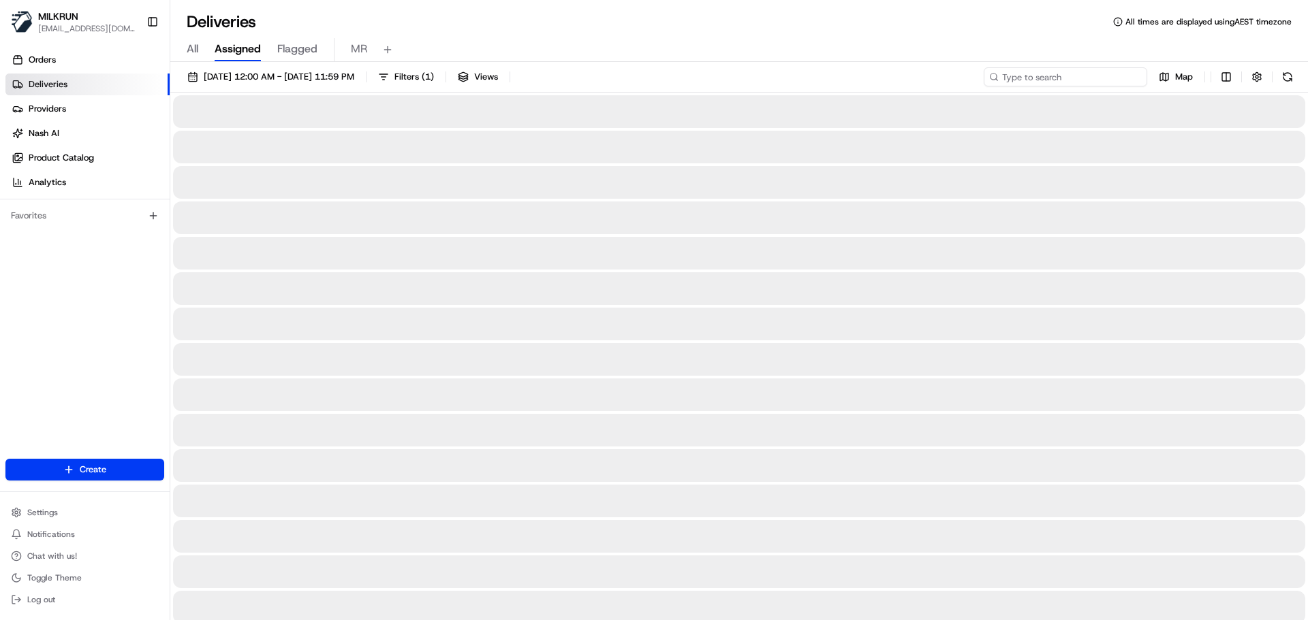
click at [1069, 74] on input at bounding box center [1064, 76] width 163 height 19
paste input "c3988aae-6f3b-4555-afe7-f9ba10bf8e89"
type input "c3988aae-6f3b-4555-afe7-f9ba10bf8e89"
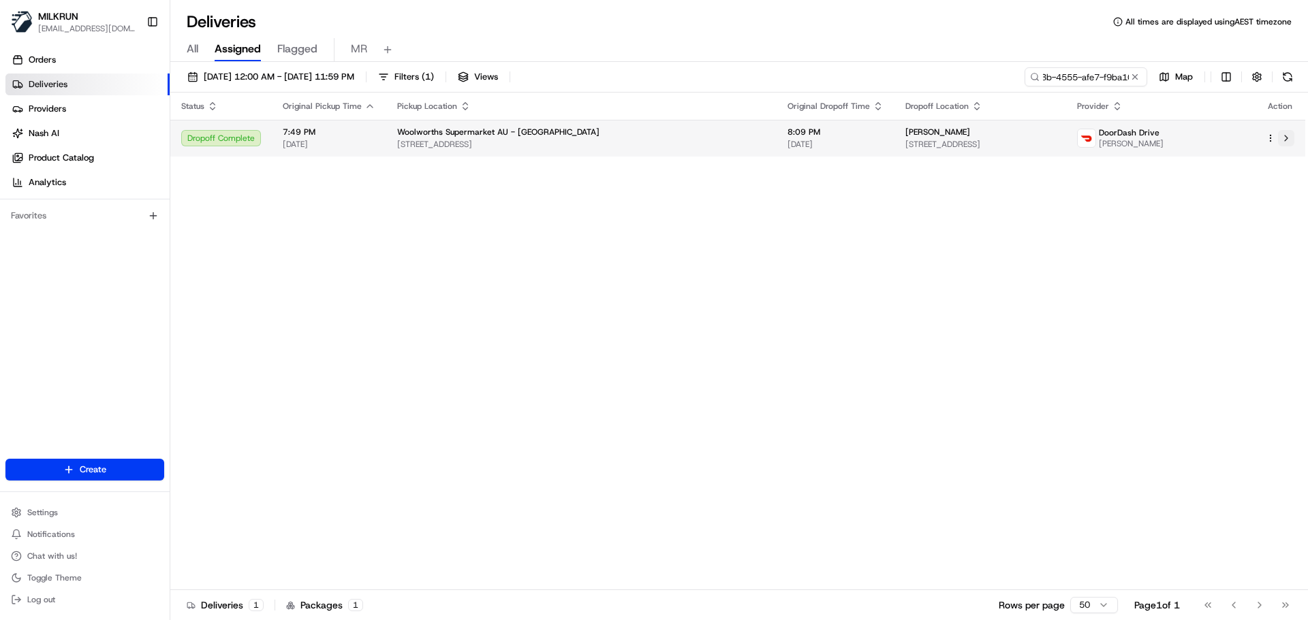
click at [1288, 136] on button at bounding box center [1286, 138] width 16 height 16
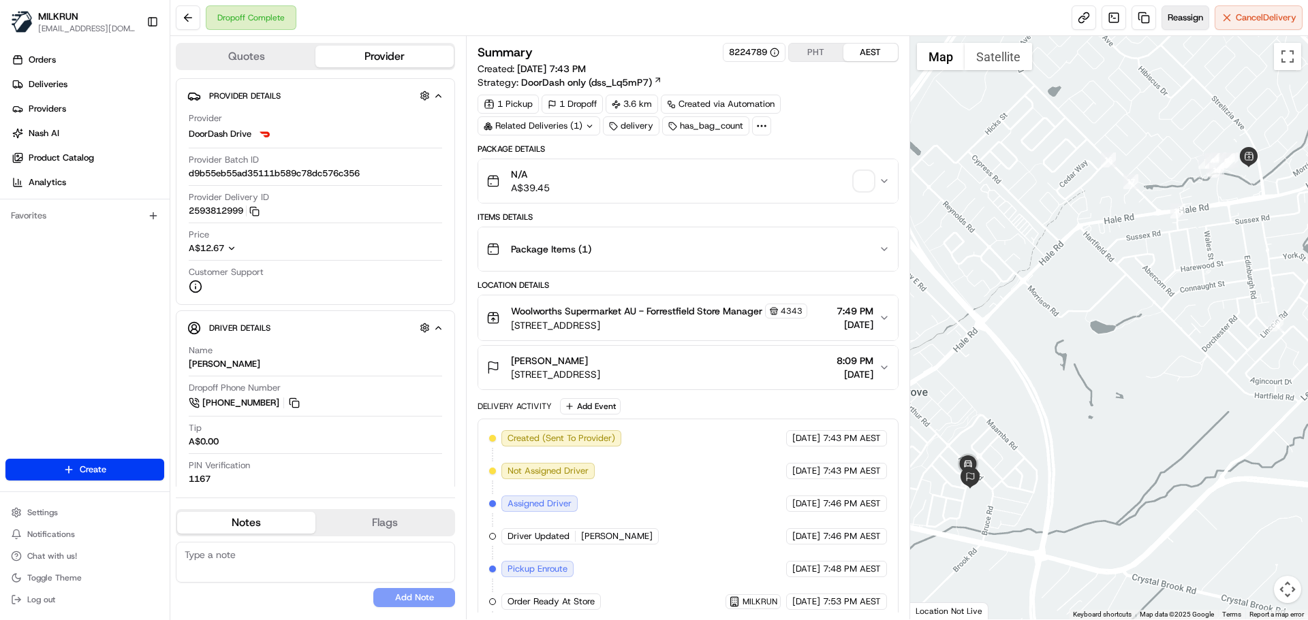
click at [1171, 20] on span "Reassign" at bounding box center [1184, 18] width 35 height 12
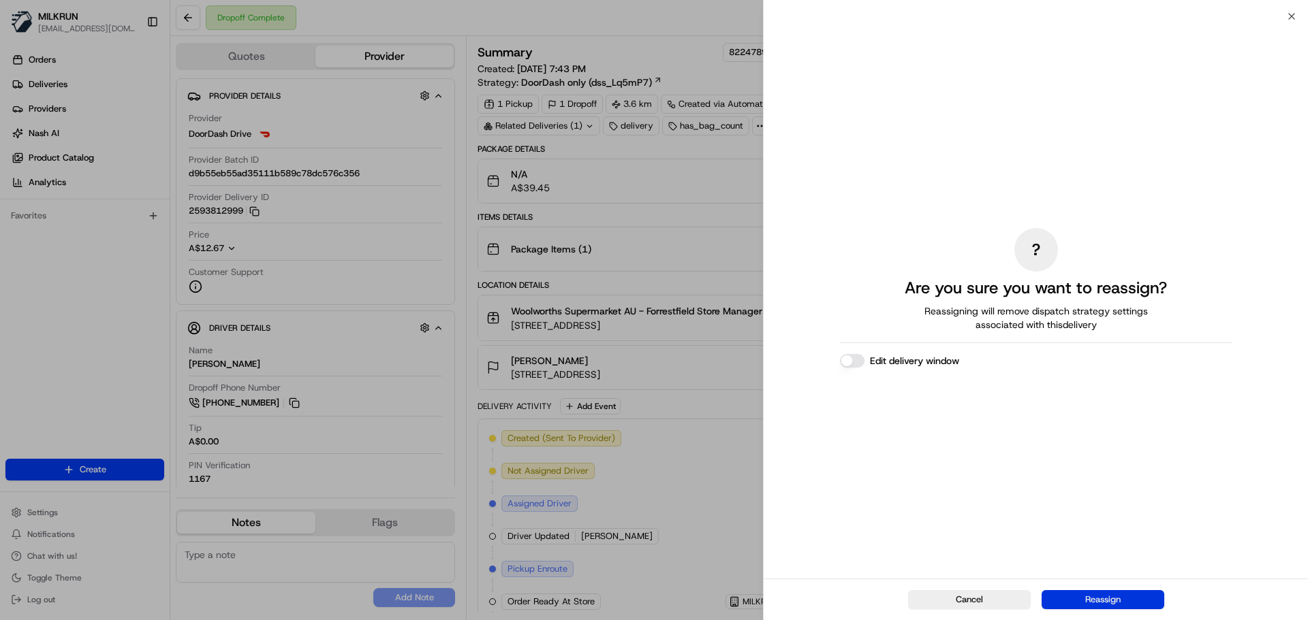
click at [1138, 593] on button "Reassign" at bounding box center [1102, 599] width 123 height 19
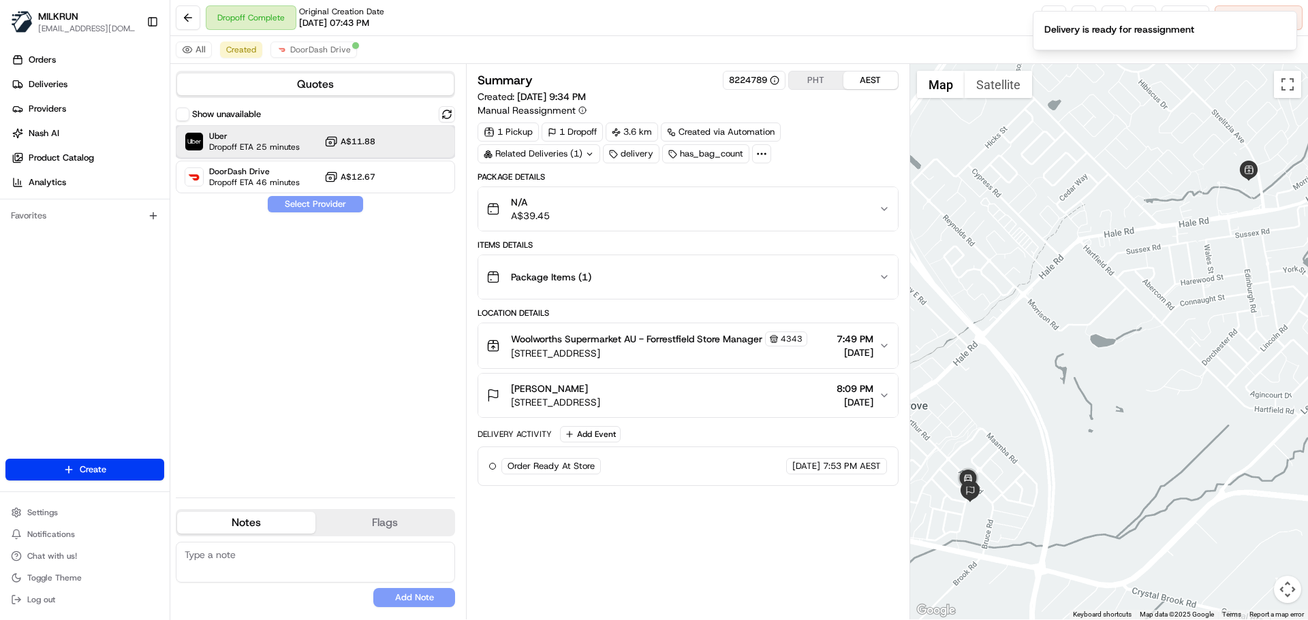
click at [252, 141] on span "Uber" at bounding box center [254, 136] width 91 height 11
click at [312, 209] on button "Assign Provider" at bounding box center [315, 204] width 97 height 16
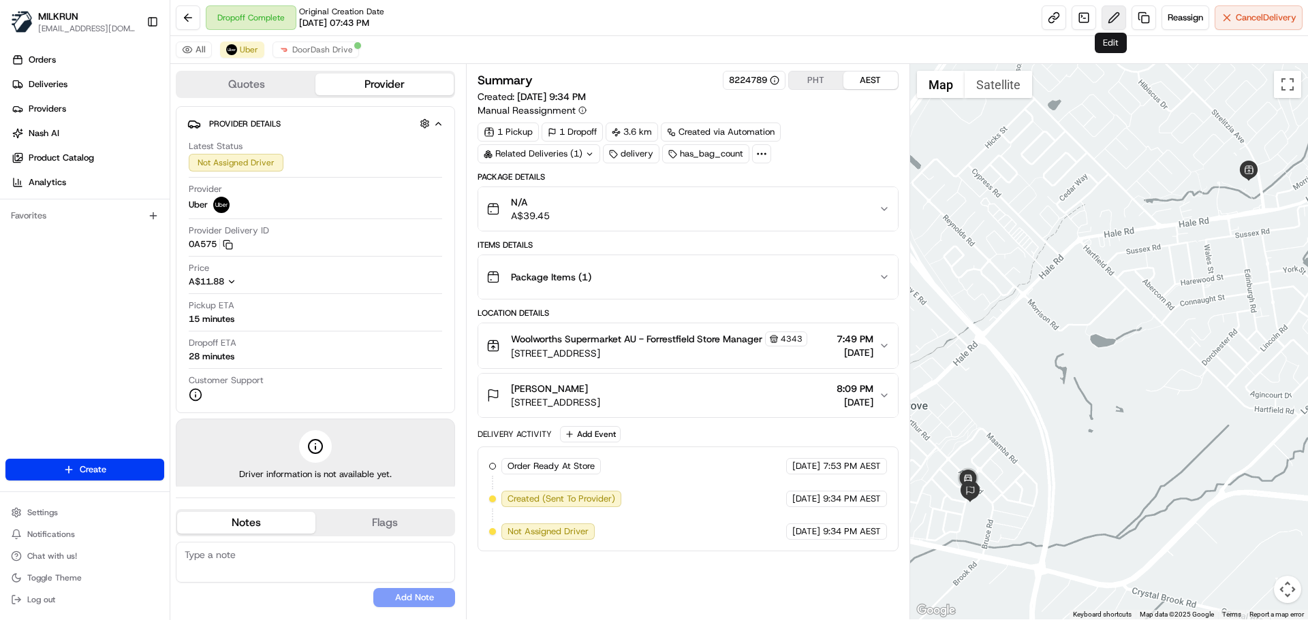
click at [1104, 19] on button at bounding box center [1113, 17] width 25 height 25
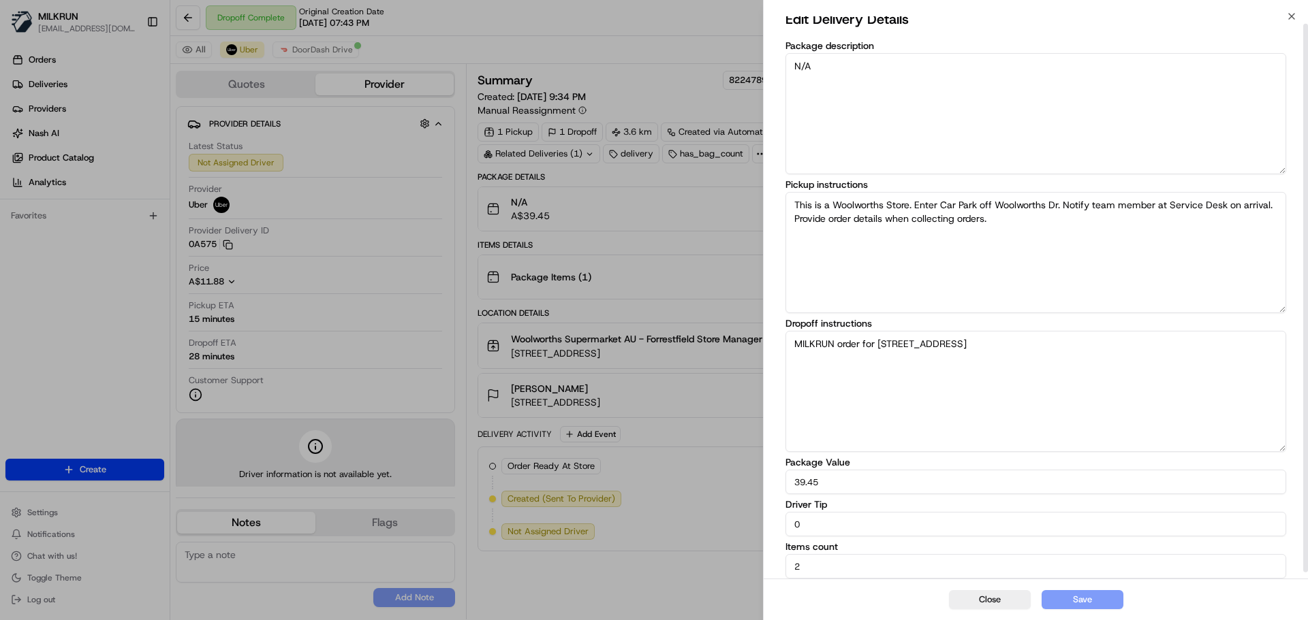
scroll to position [14, 0]
click at [1001, 602] on button "Close" at bounding box center [990, 599] width 82 height 19
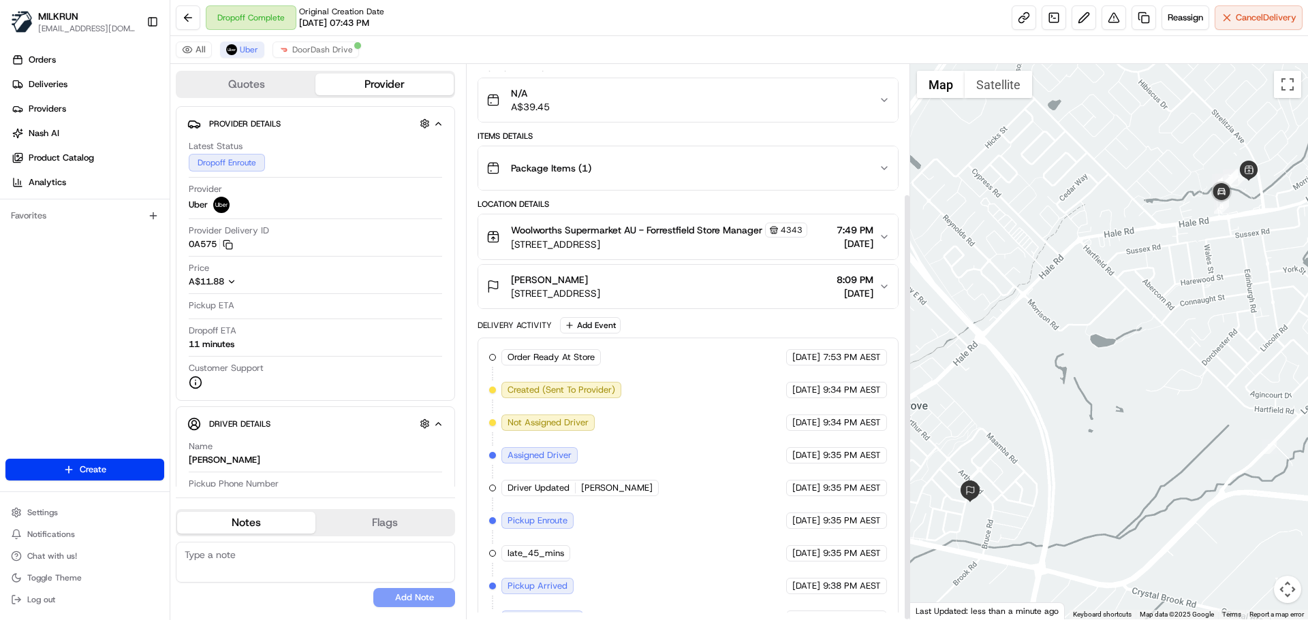
scroll to position [168, 0]
